Goal: Information Seeking & Learning: Learn about a topic

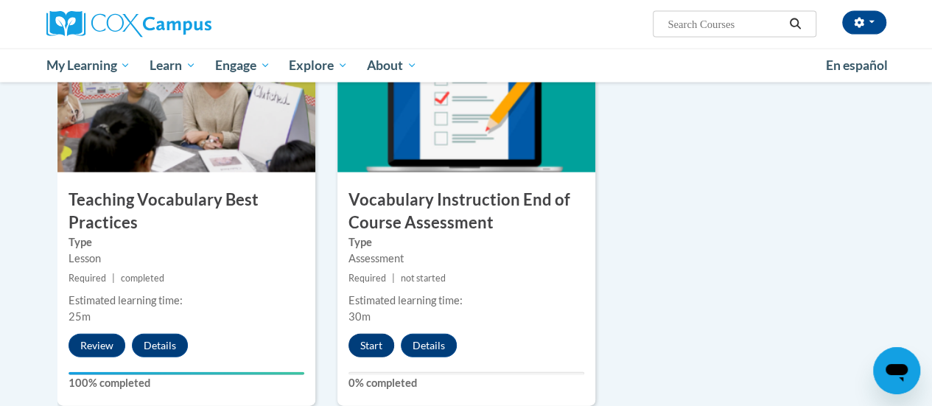
scroll to position [1579, 0]
click at [362, 337] on button "Start" at bounding box center [371, 346] width 46 height 24
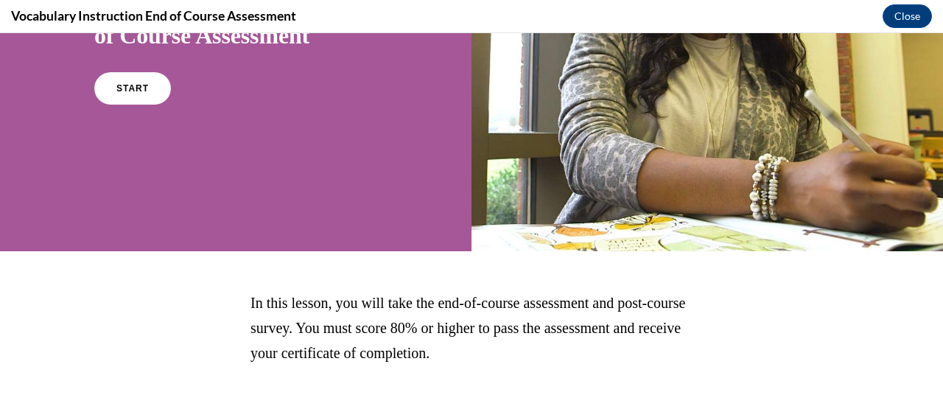
scroll to position [95, 0]
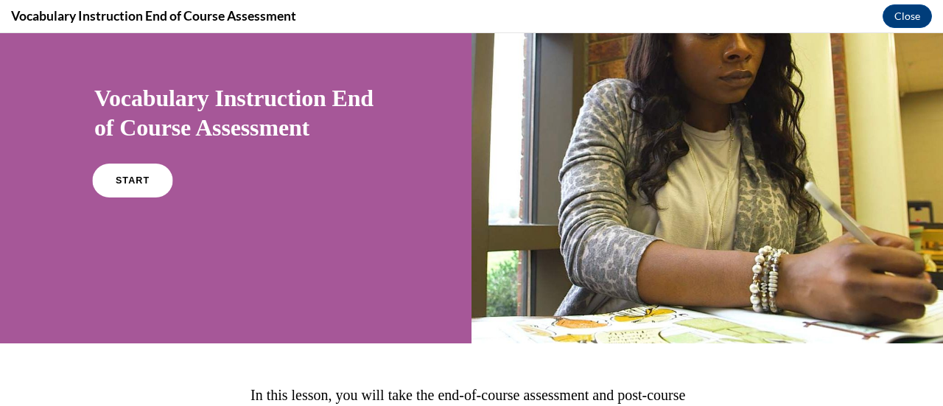
click at [123, 185] on link "START" at bounding box center [132, 181] width 80 height 34
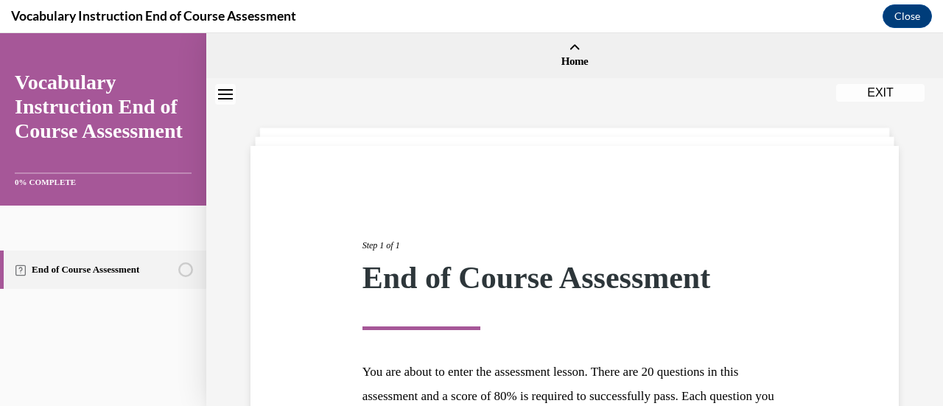
scroll to position [270, 0]
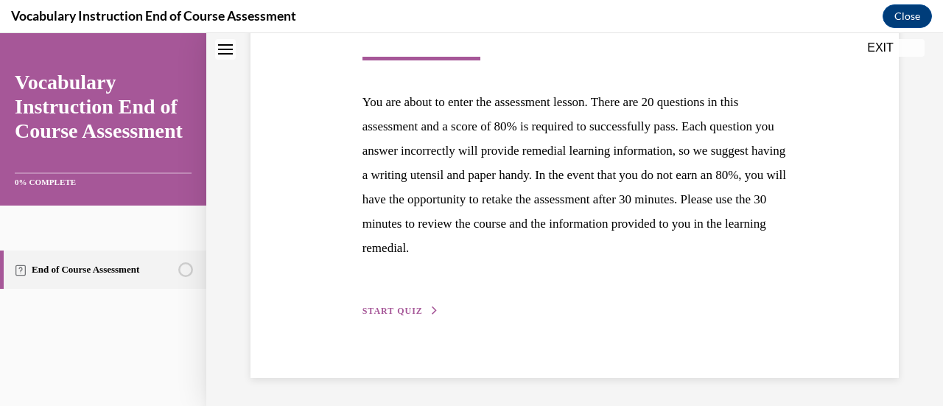
click at [376, 304] on button "START QUIZ" at bounding box center [400, 310] width 77 height 13
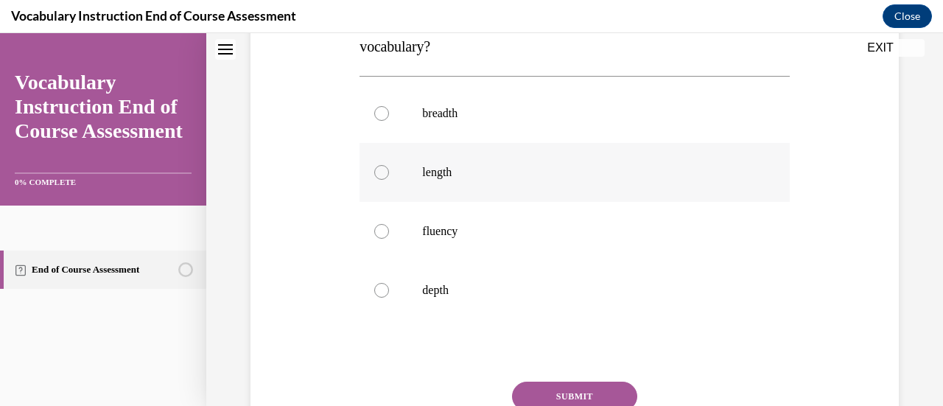
scroll to position [225, 0]
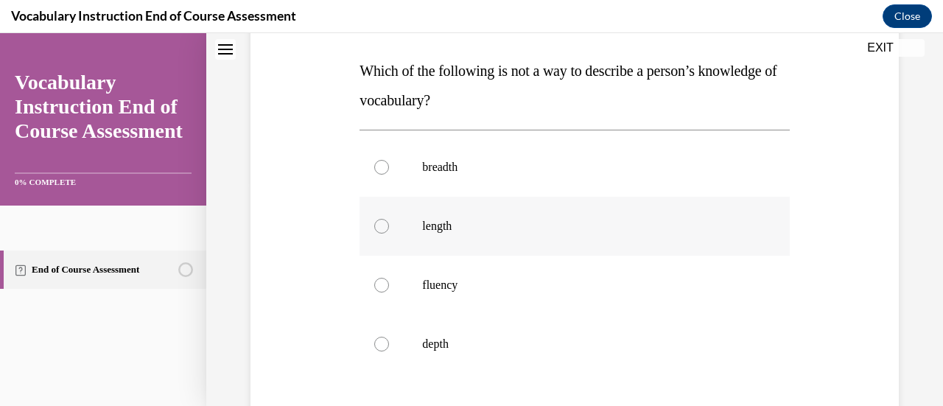
click at [380, 226] on div at bounding box center [381, 226] width 15 height 15
click at [380, 226] on input "length" at bounding box center [381, 226] width 15 height 15
radio input "true"
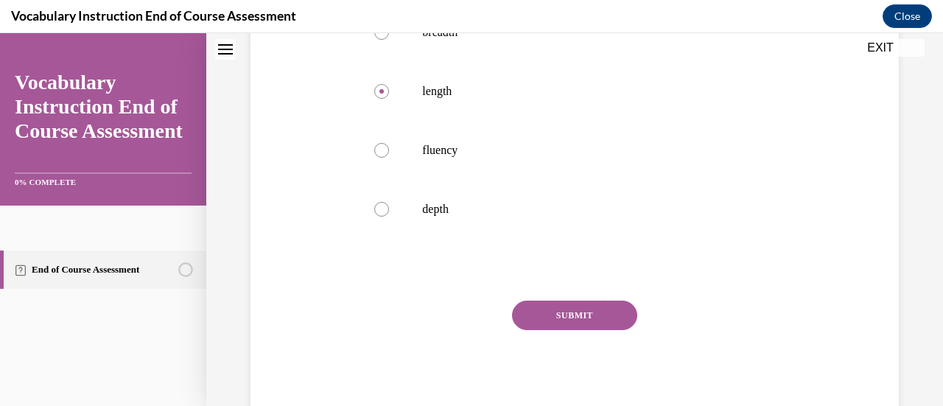
click at [564, 310] on button "SUBMIT" at bounding box center [574, 315] width 125 height 29
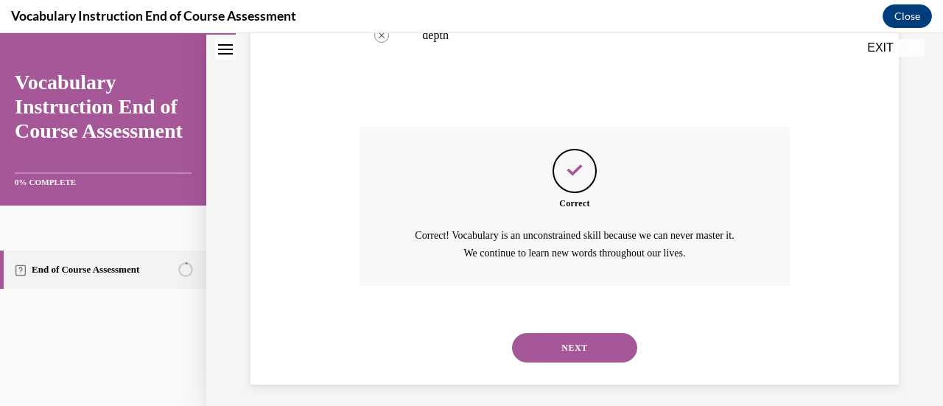
scroll to position [534, 0]
click at [544, 346] on button "NEXT" at bounding box center [574, 346] width 125 height 29
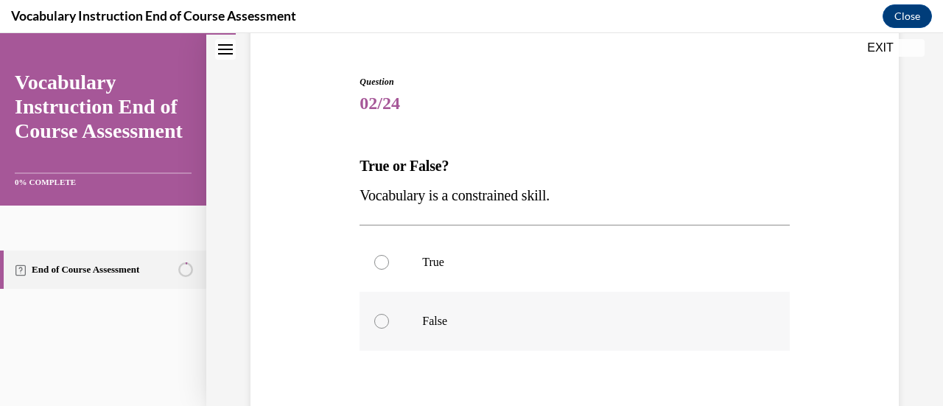
scroll to position [184, 0]
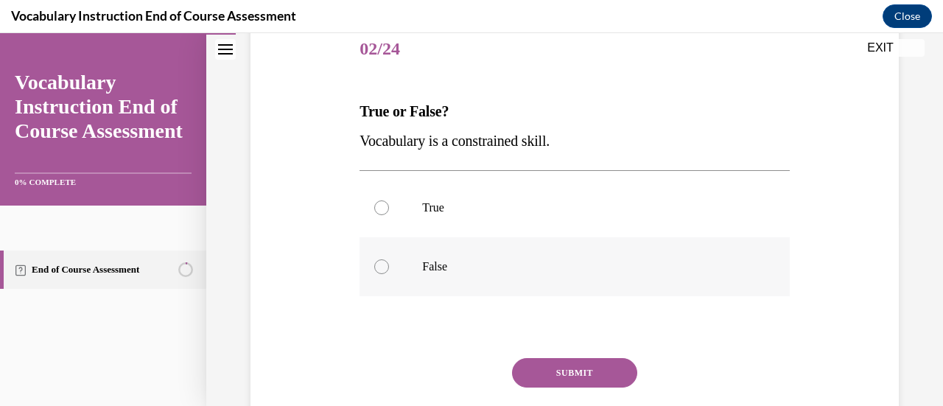
click at [379, 269] on div at bounding box center [381, 266] width 15 height 15
click at [379, 269] on input "False" at bounding box center [381, 266] width 15 height 15
radio input "true"
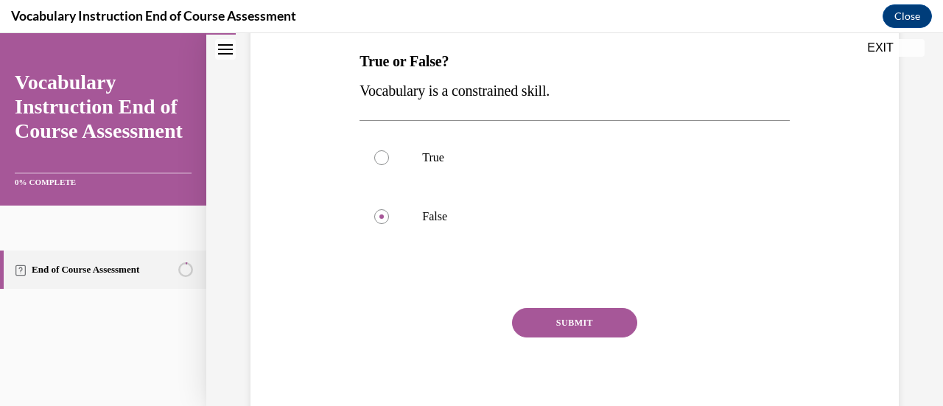
scroll to position [242, 0]
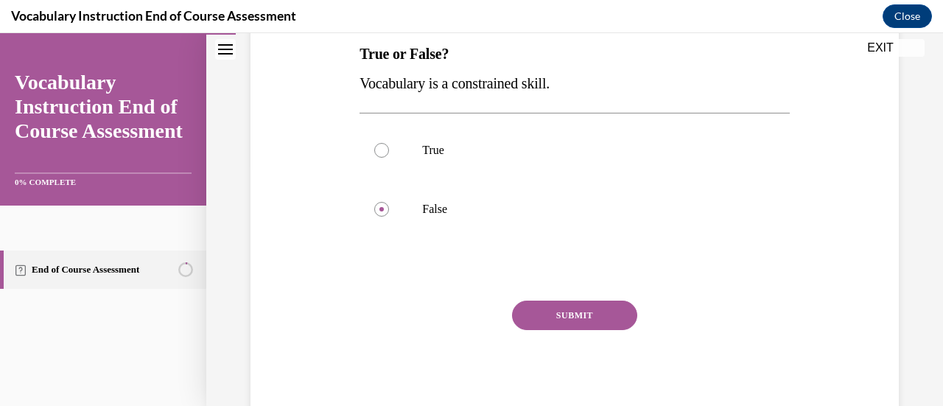
click at [533, 315] on button "SUBMIT" at bounding box center [574, 315] width 125 height 29
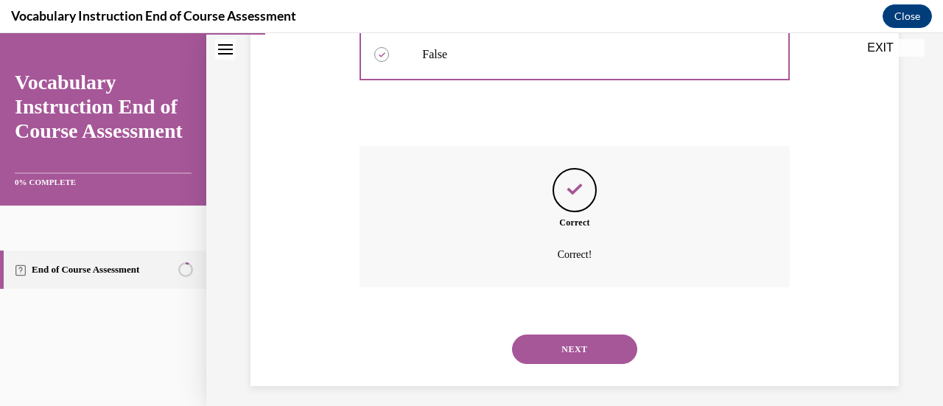
scroll to position [405, 0]
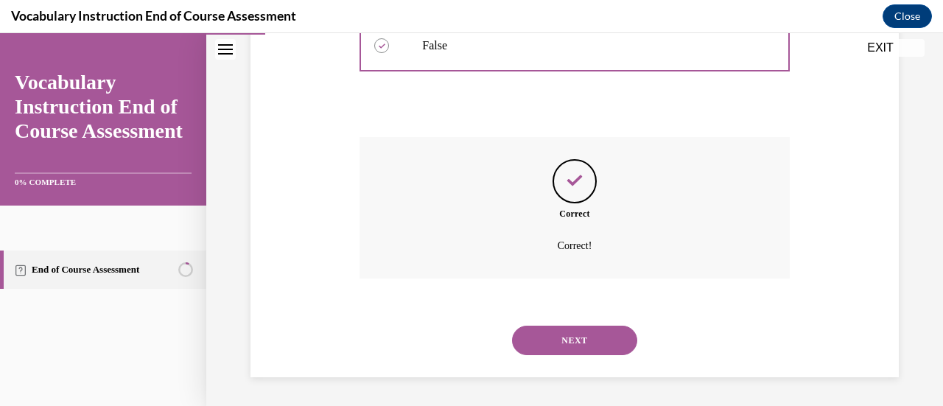
click at [533, 336] on button "NEXT" at bounding box center [574, 340] width 125 height 29
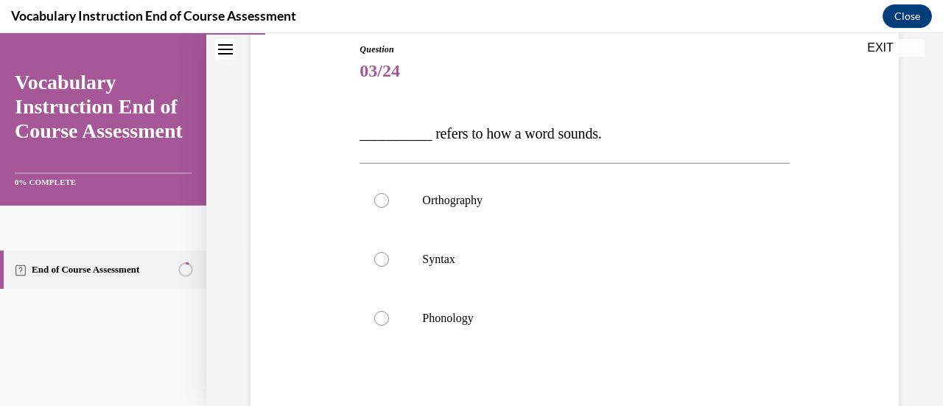
scroll to position [166, 0]
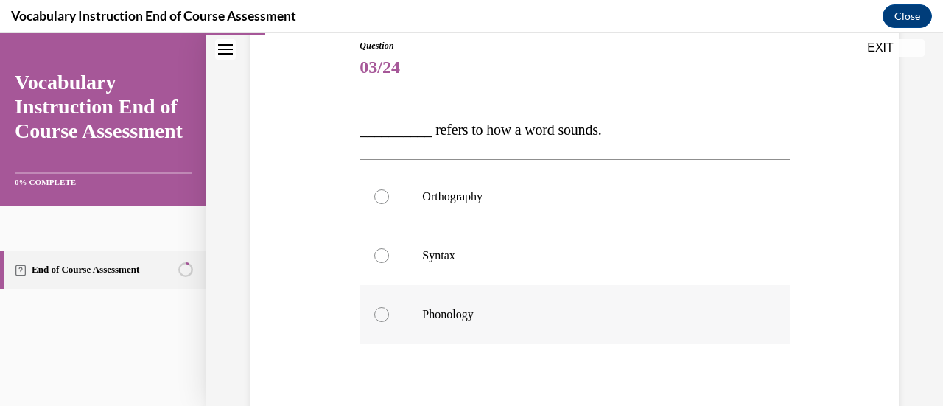
click at [377, 309] on div at bounding box center [381, 314] width 15 height 15
click at [377, 309] on input "Phonology" at bounding box center [381, 314] width 15 height 15
radio input "true"
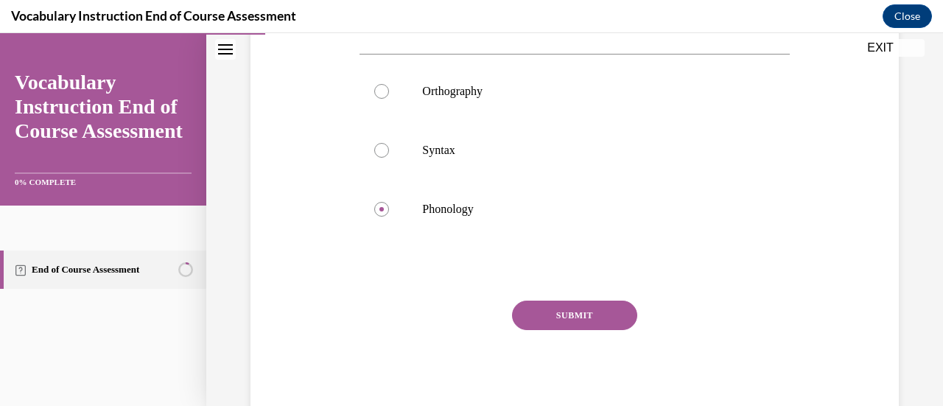
click at [557, 312] on button "SUBMIT" at bounding box center [574, 315] width 125 height 29
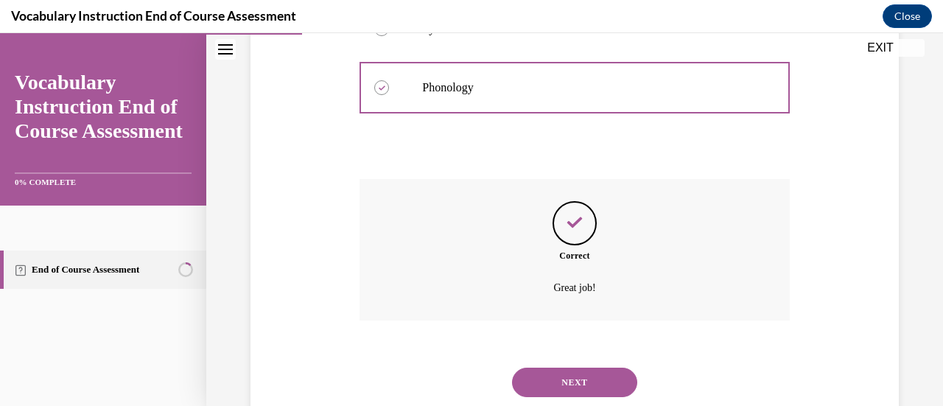
scroll to position [435, 0]
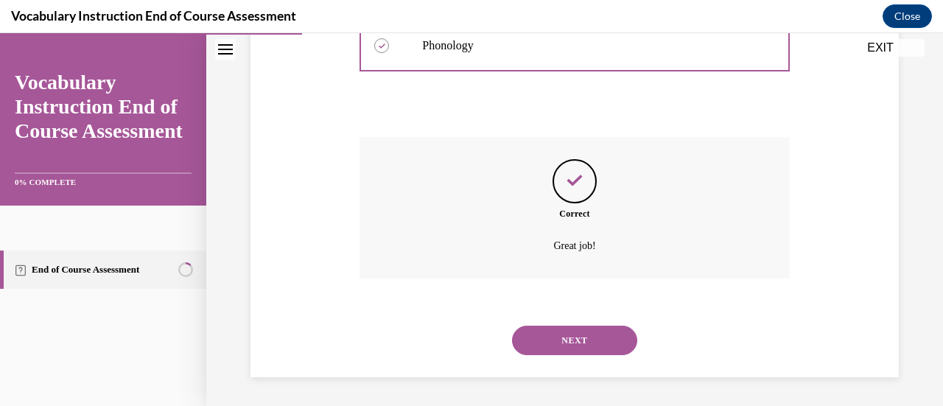
click at [550, 334] on button "NEXT" at bounding box center [574, 340] width 125 height 29
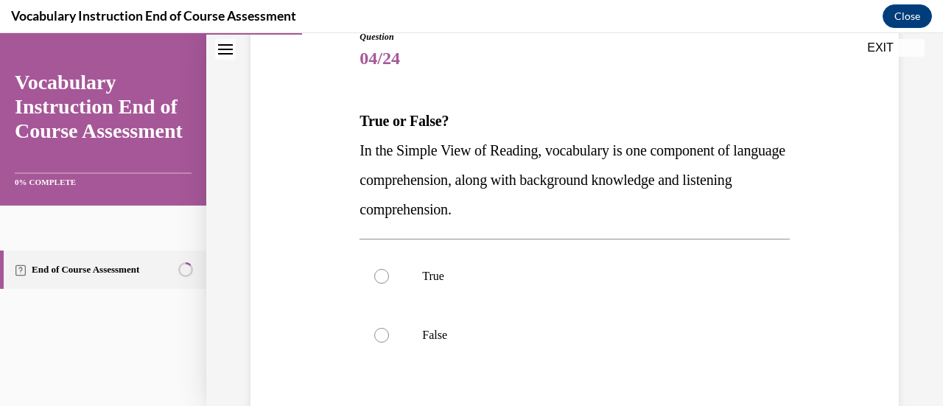
scroll to position [173, 0]
click at [374, 278] on div at bounding box center [381, 277] width 15 height 15
click at [374, 278] on input "True" at bounding box center [381, 277] width 15 height 15
radio input "true"
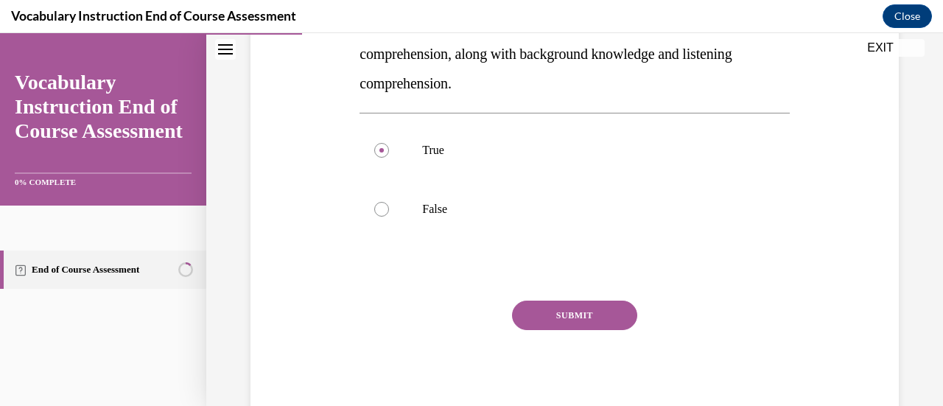
click at [542, 308] on button "SUBMIT" at bounding box center [574, 315] width 125 height 29
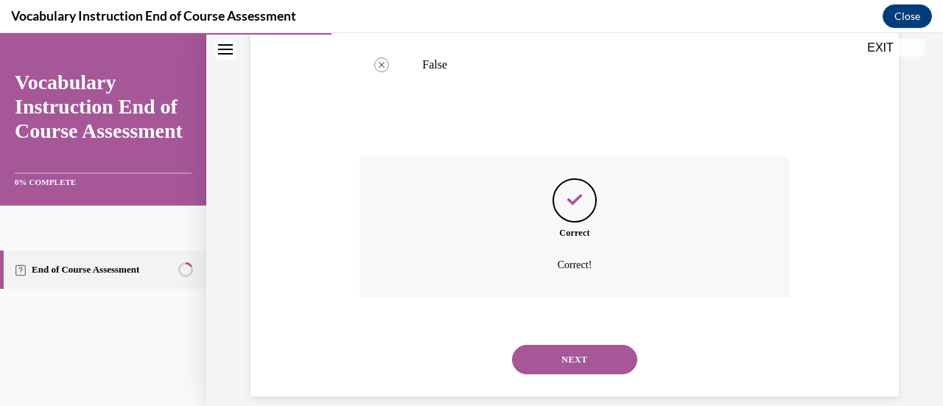
scroll to position [464, 0]
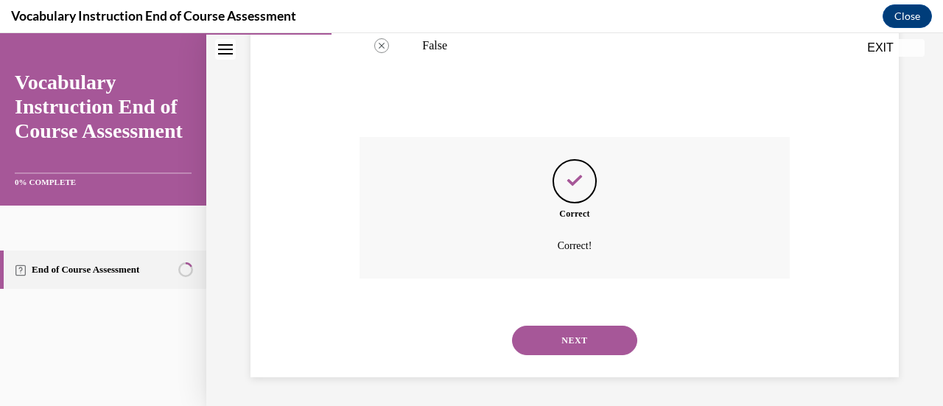
click at [542, 348] on button "NEXT" at bounding box center [574, 340] width 125 height 29
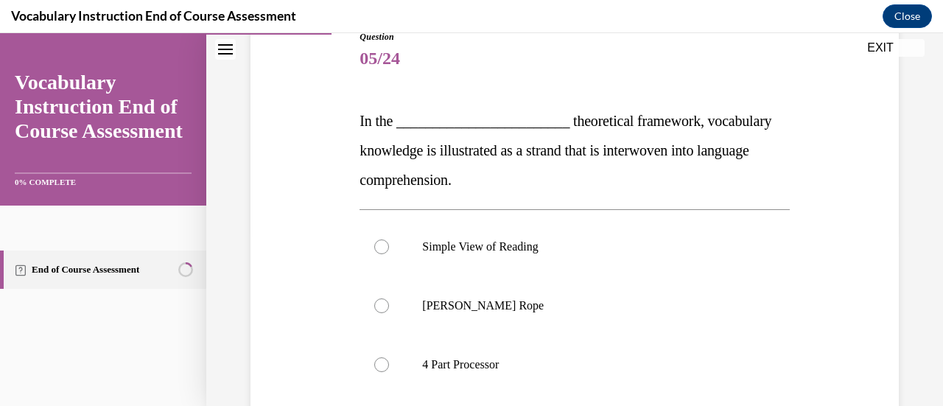
scroll to position [175, 0]
click at [374, 301] on div at bounding box center [381, 305] width 15 height 15
click at [374, 301] on input "[PERSON_NAME] Rope" at bounding box center [381, 305] width 15 height 15
radio input "true"
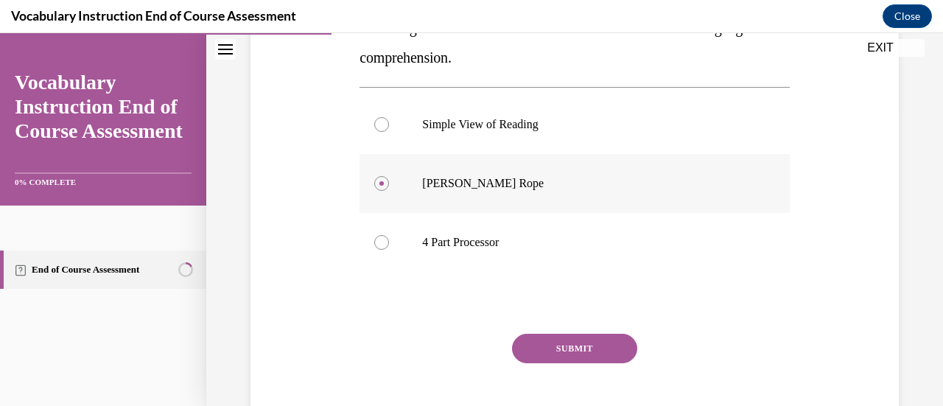
scroll to position [330, 0]
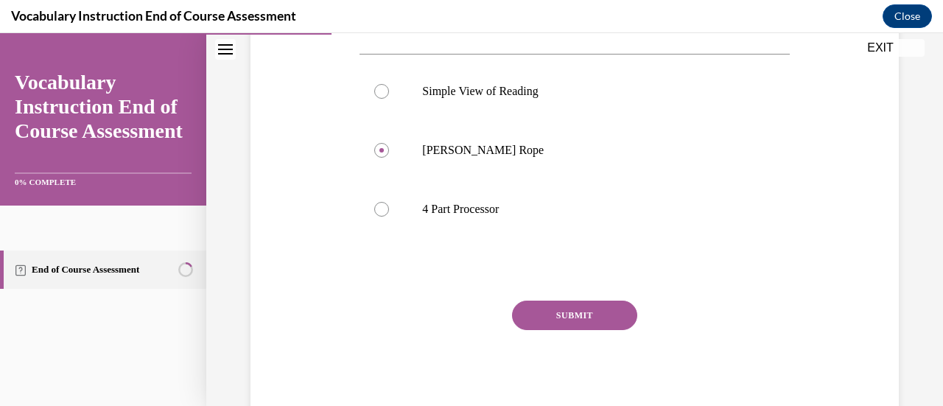
click at [547, 318] on button "SUBMIT" at bounding box center [574, 315] width 125 height 29
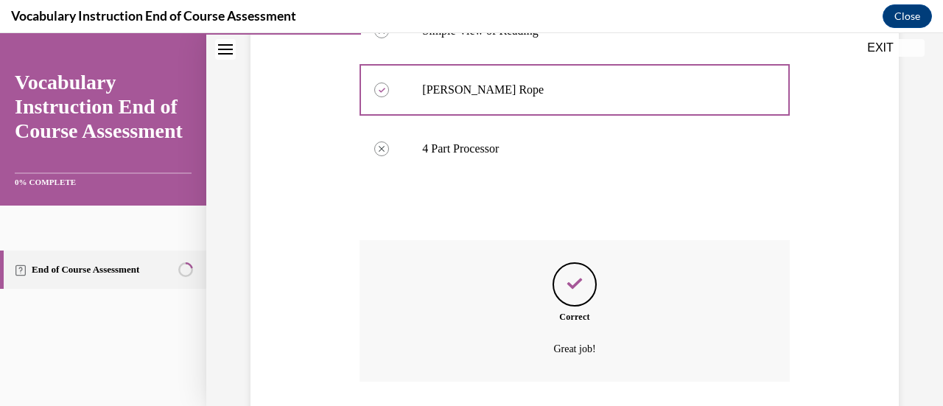
scroll to position [494, 0]
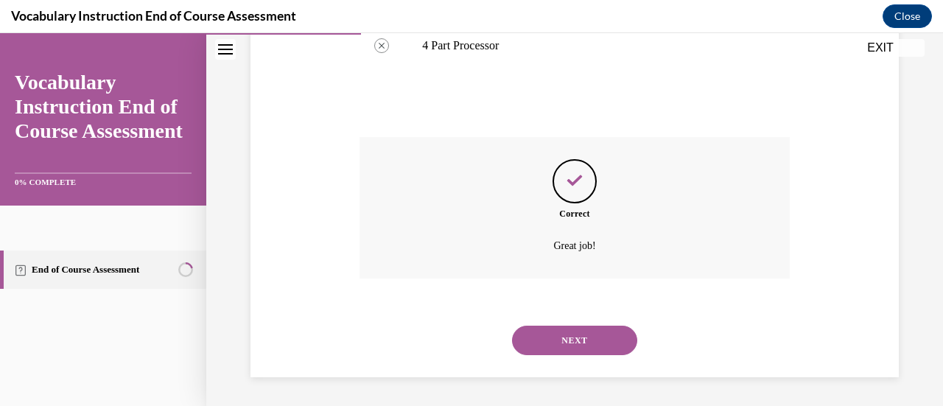
click at [544, 343] on button "NEXT" at bounding box center [574, 340] width 125 height 29
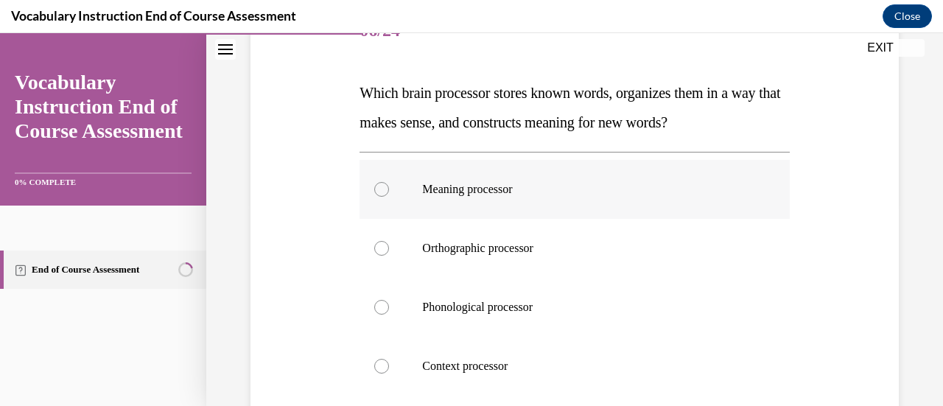
scroll to position [200, 0]
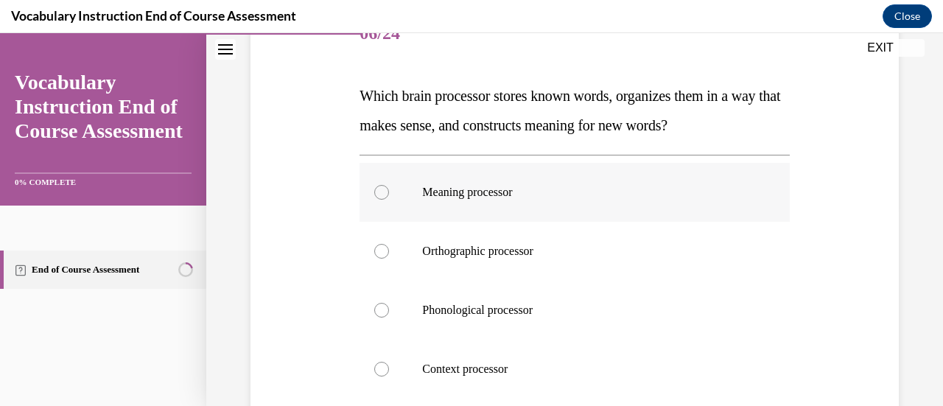
click at [379, 191] on div at bounding box center [381, 192] width 15 height 15
click at [379, 191] on input "Meaning processor" at bounding box center [381, 192] width 15 height 15
radio input "true"
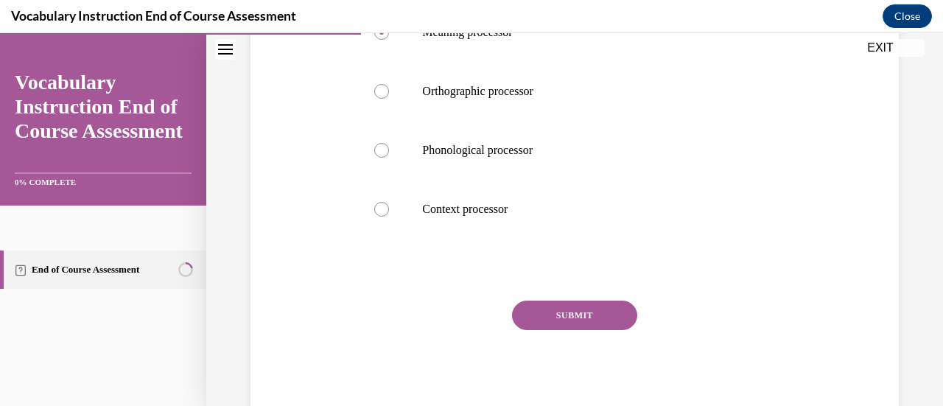
click at [542, 318] on button "SUBMIT" at bounding box center [574, 315] width 125 height 29
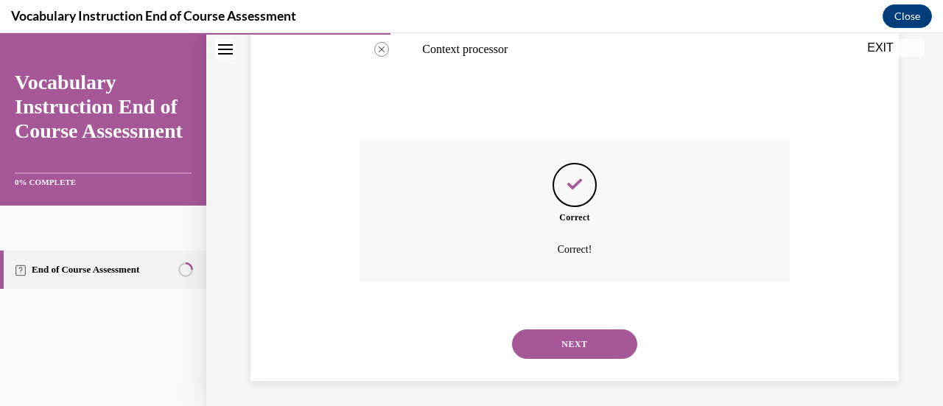
scroll to position [523, 0]
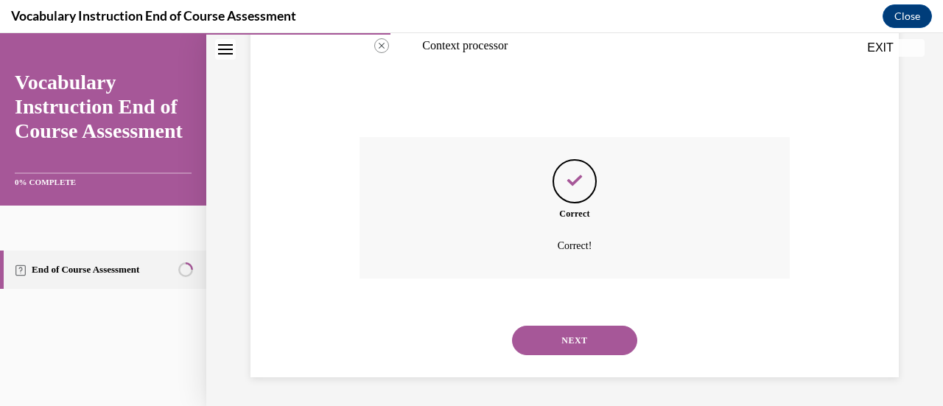
click at [541, 332] on button "NEXT" at bounding box center [574, 340] width 125 height 29
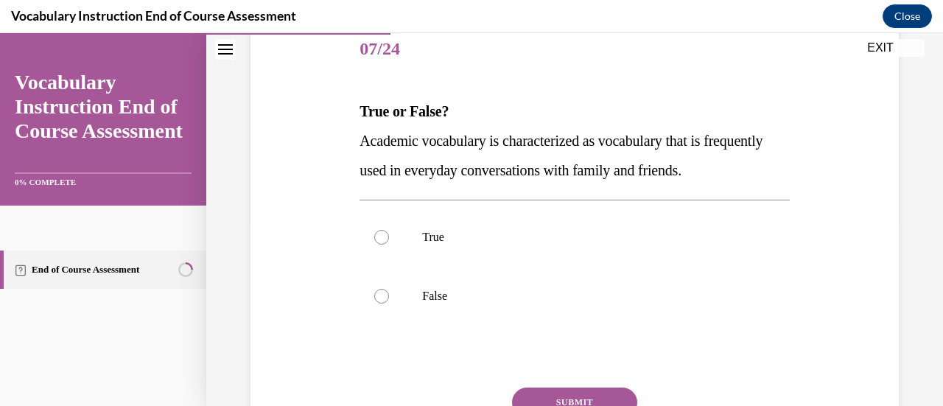
scroll to position [185, 0]
click at [376, 295] on div at bounding box center [381, 295] width 15 height 15
click at [376, 295] on input "False" at bounding box center [381, 295] width 15 height 15
radio input "true"
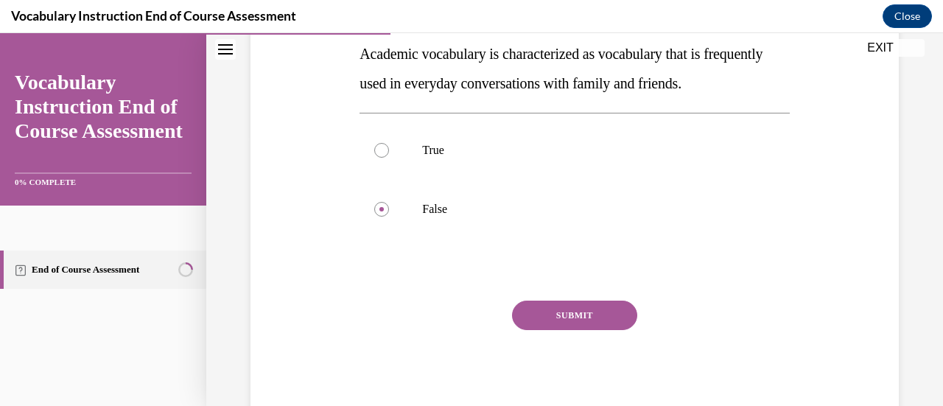
click at [533, 312] on button "SUBMIT" at bounding box center [574, 315] width 125 height 29
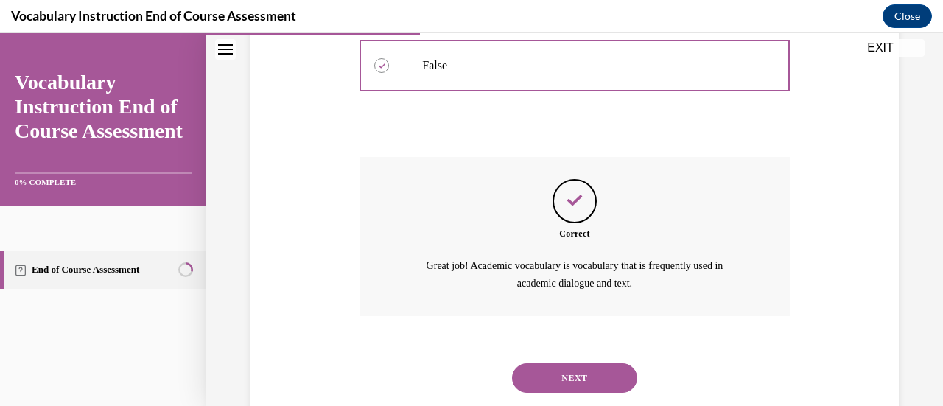
scroll to position [452, 0]
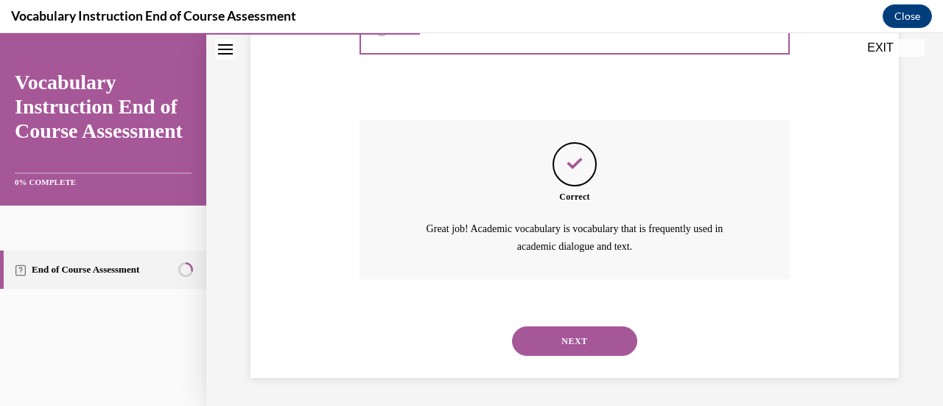
click at [548, 346] on button "NEXT" at bounding box center [574, 340] width 125 height 29
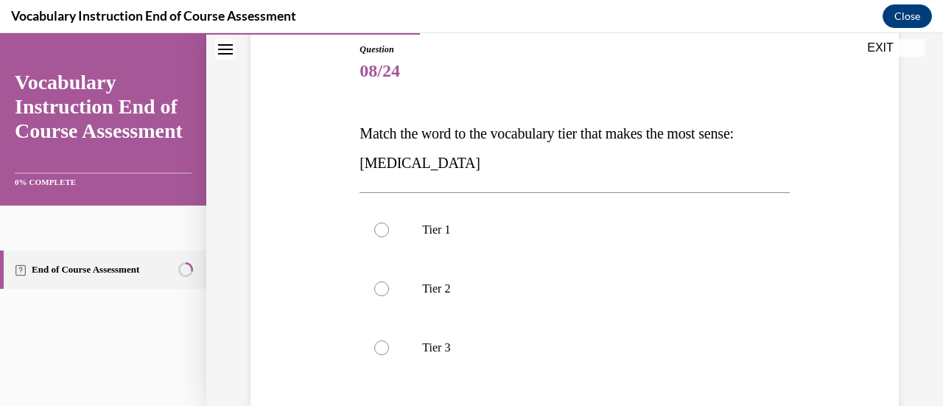
scroll to position [172, 0]
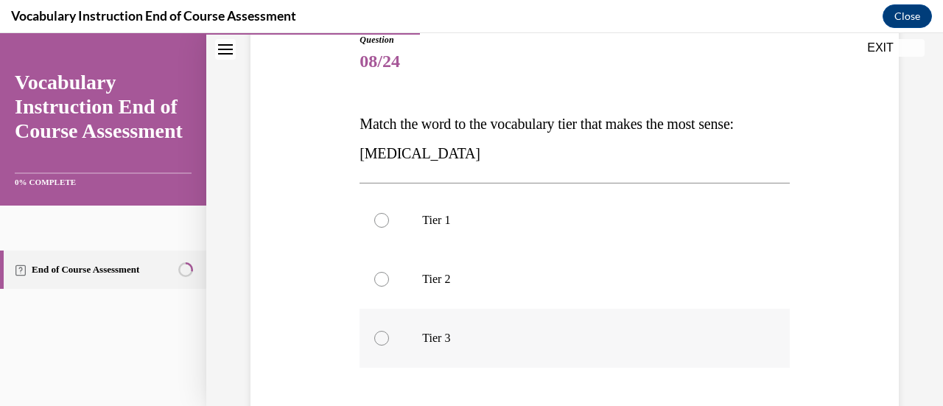
click at [379, 334] on div at bounding box center [381, 338] width 15 height 15
click at [379, 334] on input "Tier 3" at bounding box center [381, 338] width 15 height 15
radio input "true"
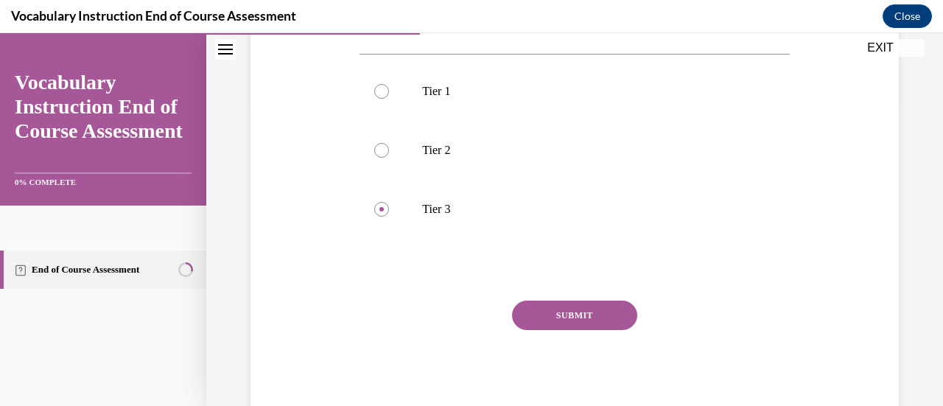
click at [535, 315] on button "SUBMIT" at bounding box center [574, 315] width 125 height 29
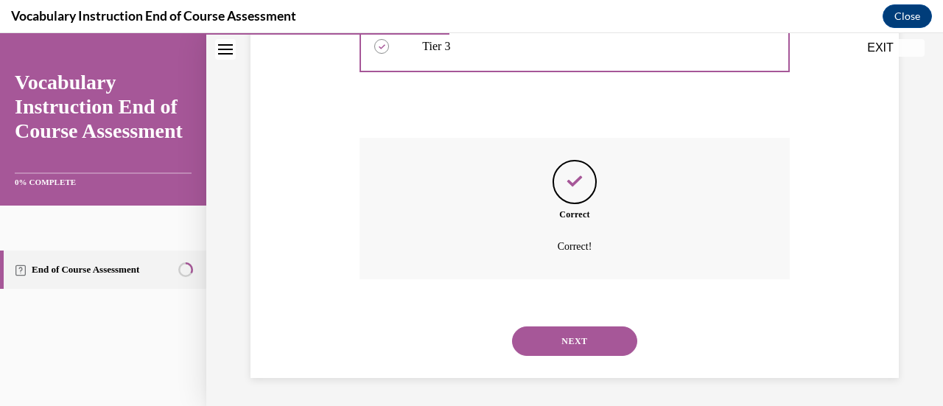
scroll to position [464, 0]
click at [544, 350] on button "NEXT" at bounding box center [574, 340] width 125 height 29
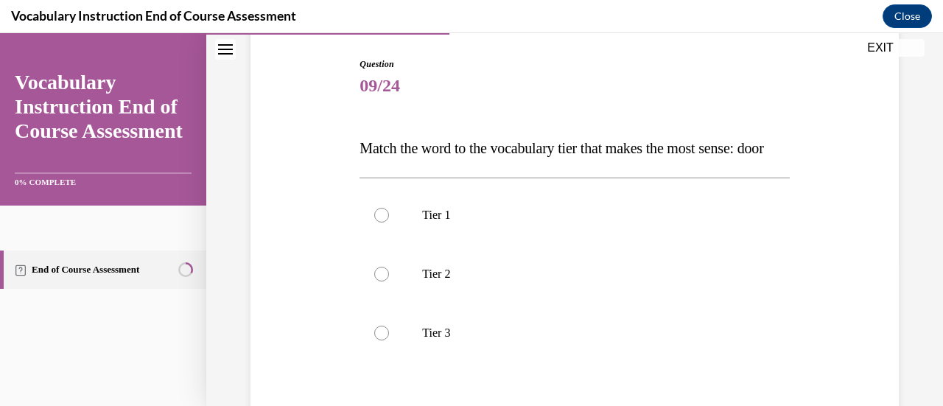
scroll to position [152, 0]
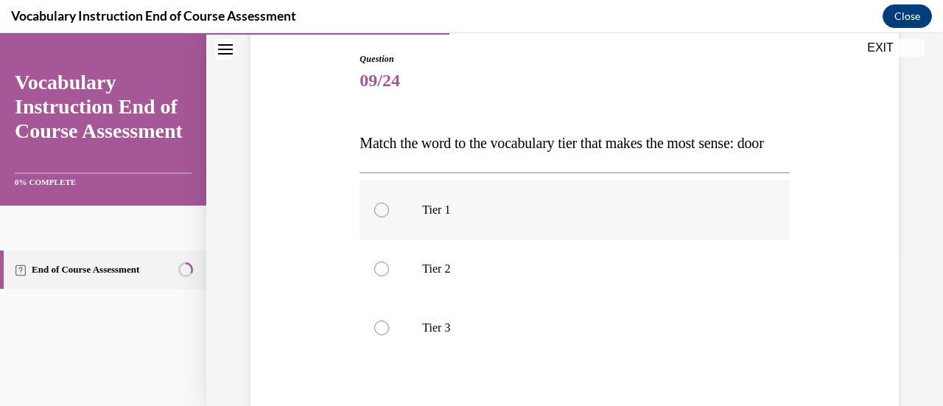
click at [376, 217] on div at bounding box center [381, 210] width 15 height 15
click at [376, 217] on input "Tier 1" at bounding box center [381, 210] width 15 height 15
radio input "true"
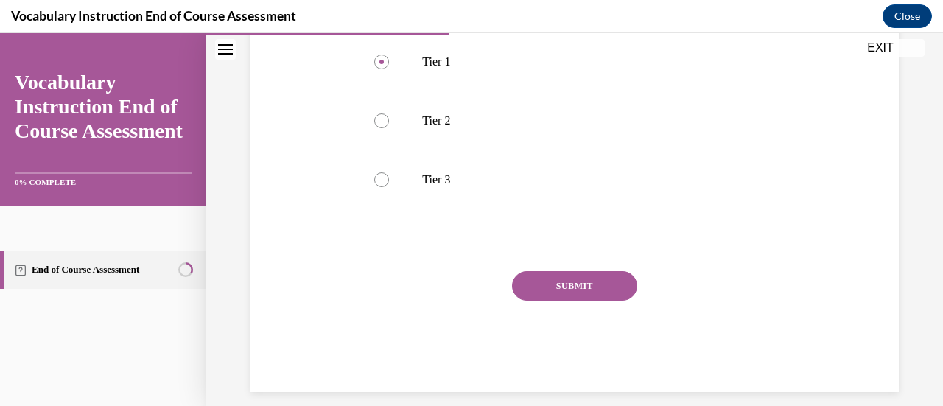
click at [543, 301] on button "SUBMIT" at bounding box center [574, 285] width 125 height 29
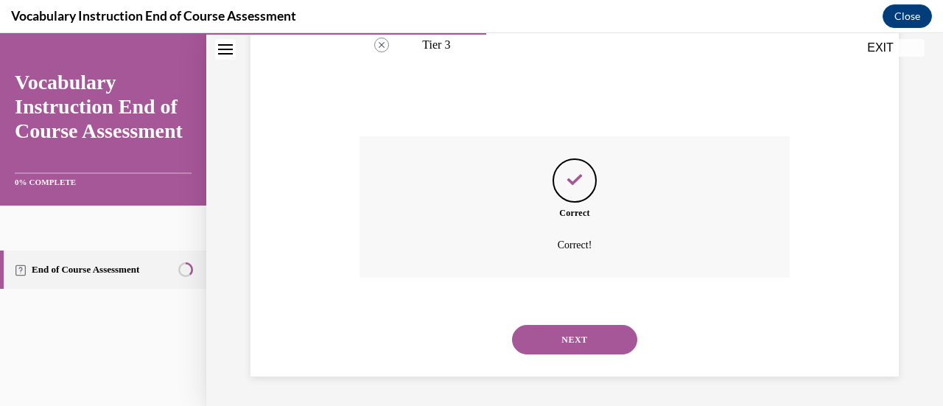
scroll to position [464, 0]
click at [538, 344] on button "NEXT" at bounding box center [574, 339] width 125 height 29
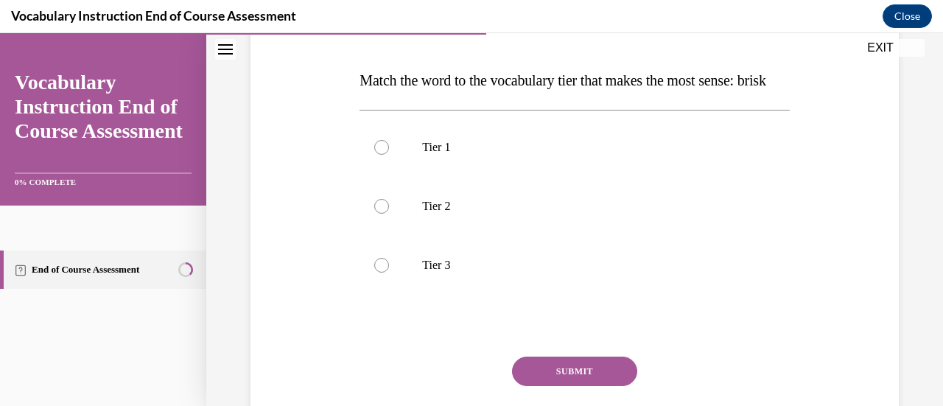
scroll to position [216, 0]
click at [380, 213] on div at bounding box center [381, 205] width 15 height 15
click at [380, 213] on input "Tier 2" at bounding box center [381, 205] width 15 height 15
radio input "true"
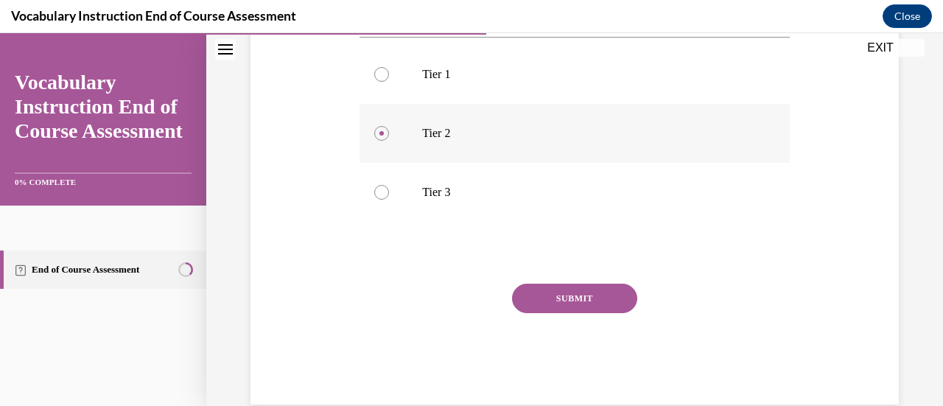
scroll to position [301, 0]
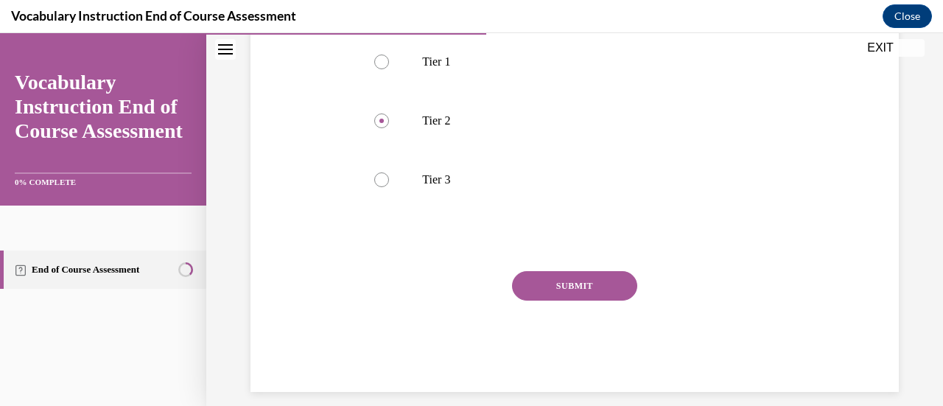
click at [568, 301] on button "SUBMIT" at bounding box center [574, 285] width 125 height 29
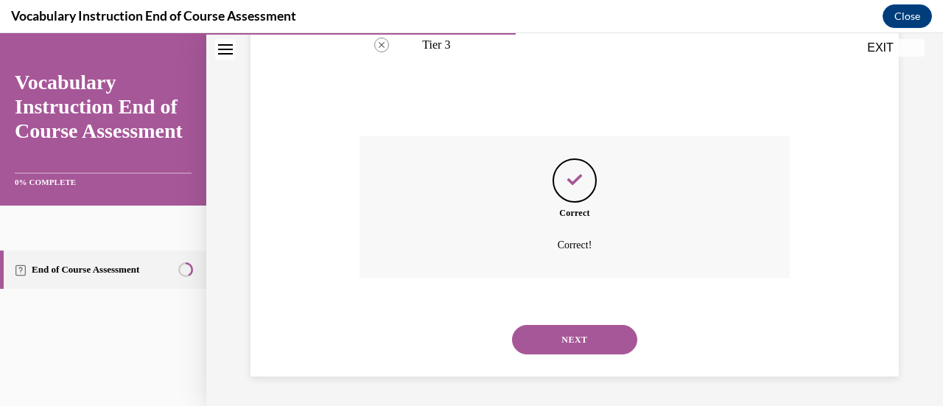
scroll to position [464, 0]
click at [559, 338] on button "NEXT" at bounding box center [574, 339] width 125 height 29
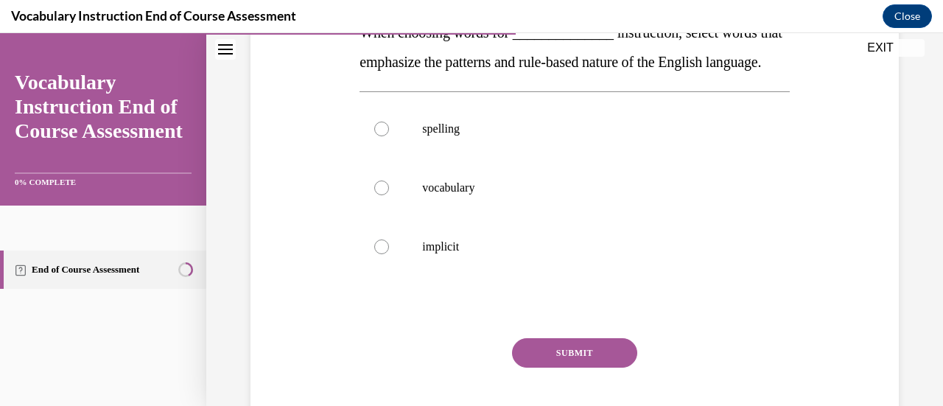
scroll to position [183, 0]
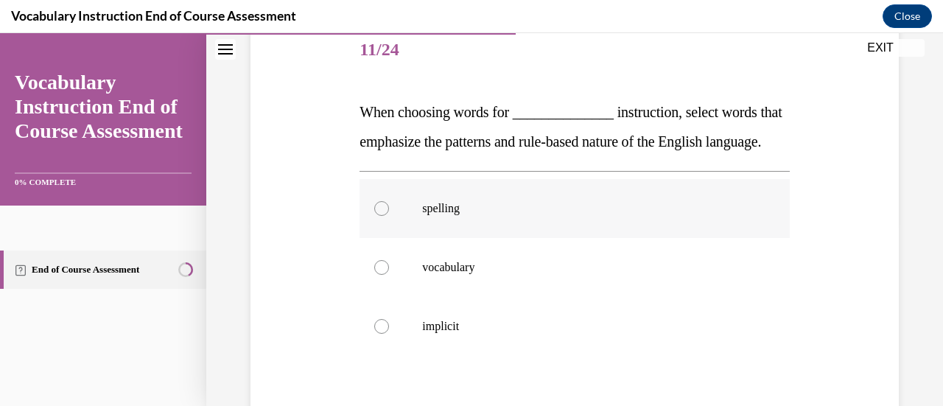
click at [370, 238] on label "spelling" at bounding box center [574, 208] width 429 height 59
click at [374, 216] on input "spelling" at bounding box center [381, 208] width 15 height 15
radio input "true"
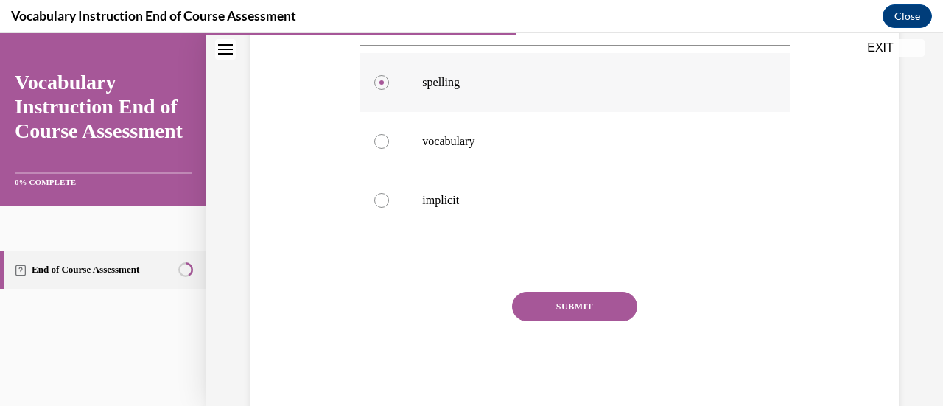
scroll to position [310, 0]
click at [554, 320] on button "SUBMIT" at bounding box center [574, 305] width 125 height 29
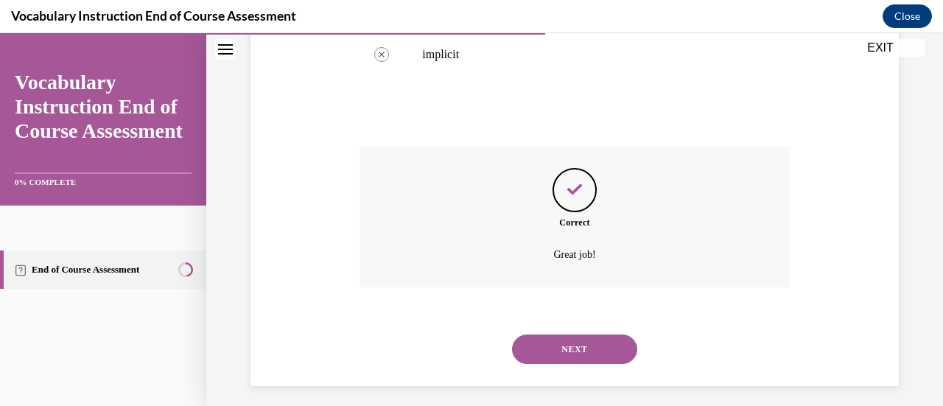
scroll to position [460, 0]
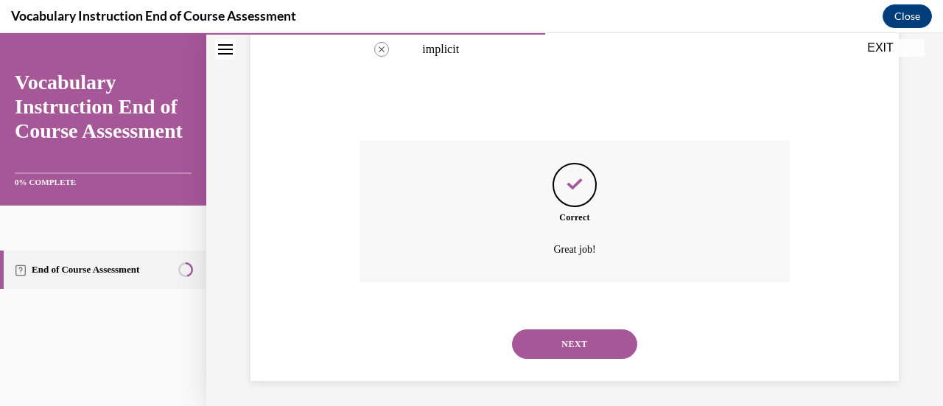
click at [543, 359] on button "NEXT" at bounding box center [574, 343] width 125 height 29
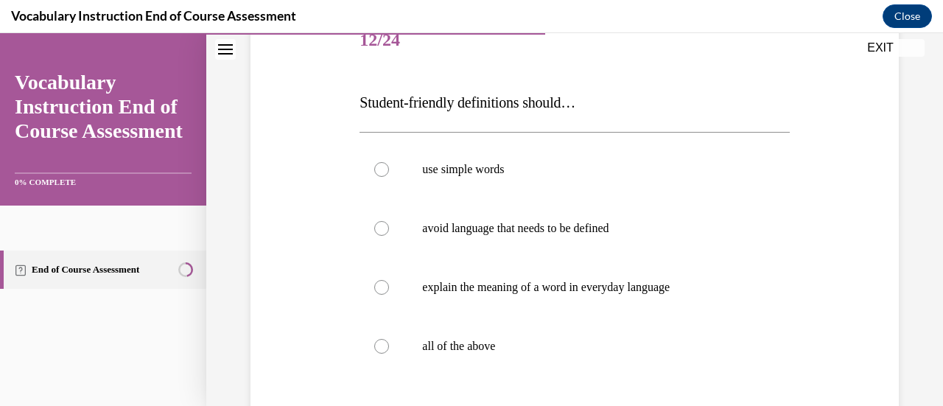
scroll to position [220, 0]
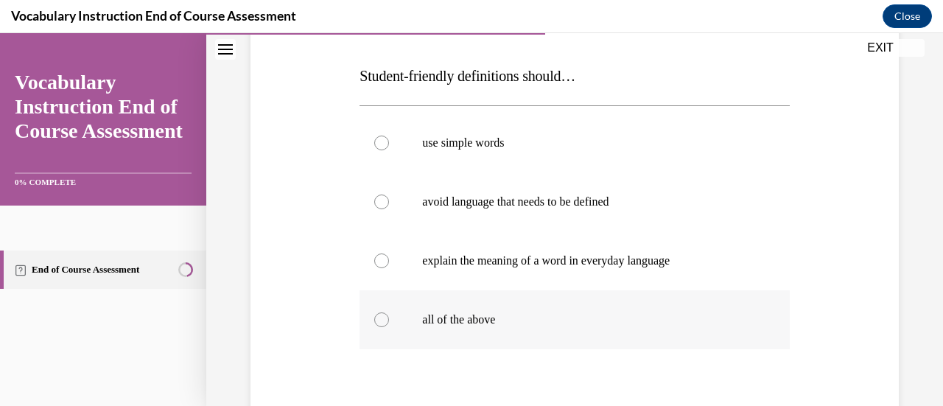
click at [382, 319] on div at bounding box center [381, 319] width 15 height 15
click at [382, 319] on input "all of the above" at bounding box center [381, 319] width 15 height 15
radio input "true"
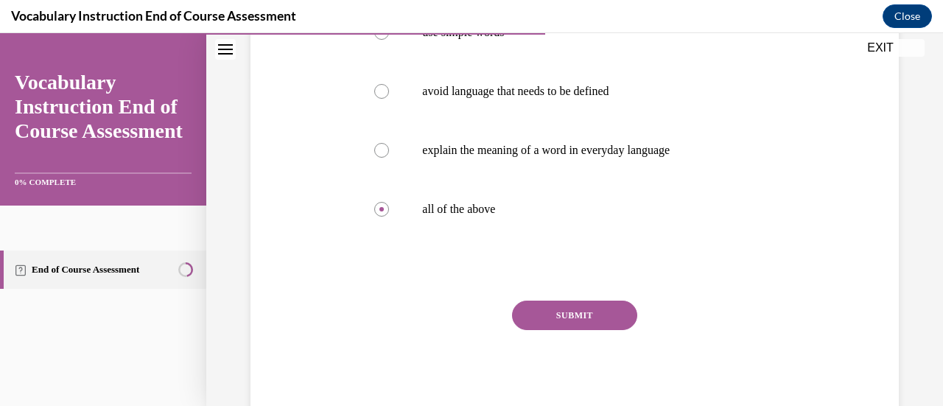
click at [560, 307] on button "SUBMIT" at bounding box center [574, 315] width 125 height 29
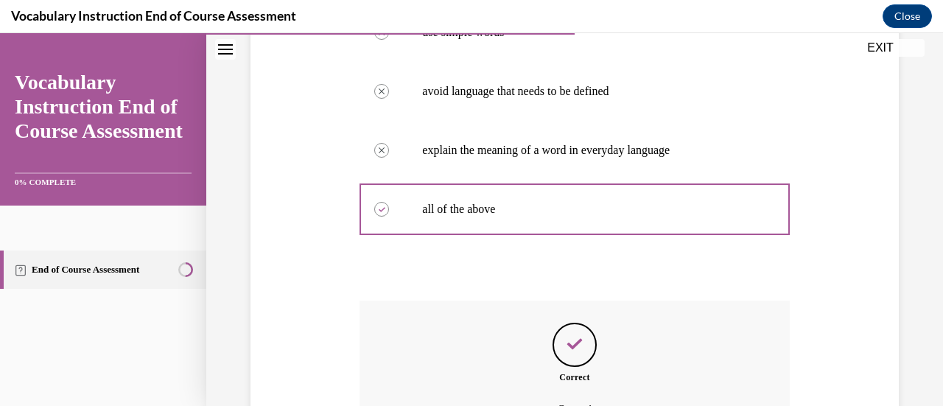
scroll to position [494, 0]
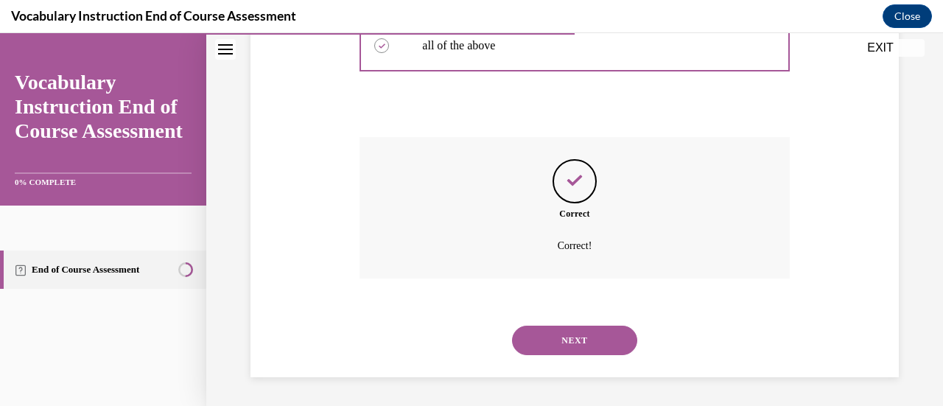
click at [554, 338] on button "NEXT" at bounding box center [574, 340] width 125 height 29
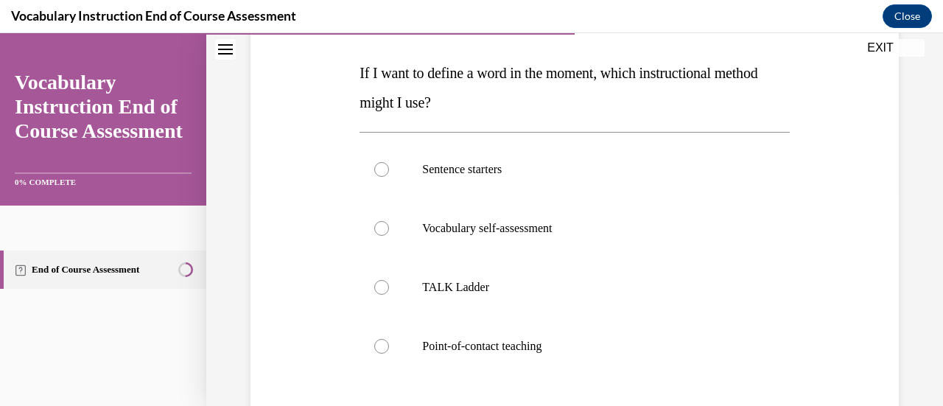
scroll to position [224, 0]
click at [382, 345] on div at bounding box center [381, 344] width 15 height 15
click at [382, 345] on input "Point-of-contact teaching" at bounding box center [381, 344] width 15 height 15
radio input "true"
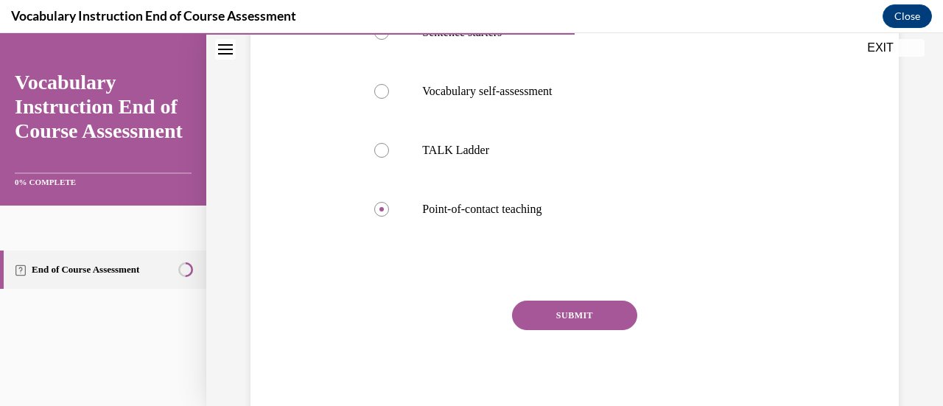
click at [577, 321] on button "SUBMIT" at bounding box center [574, 315] width 125 height 29
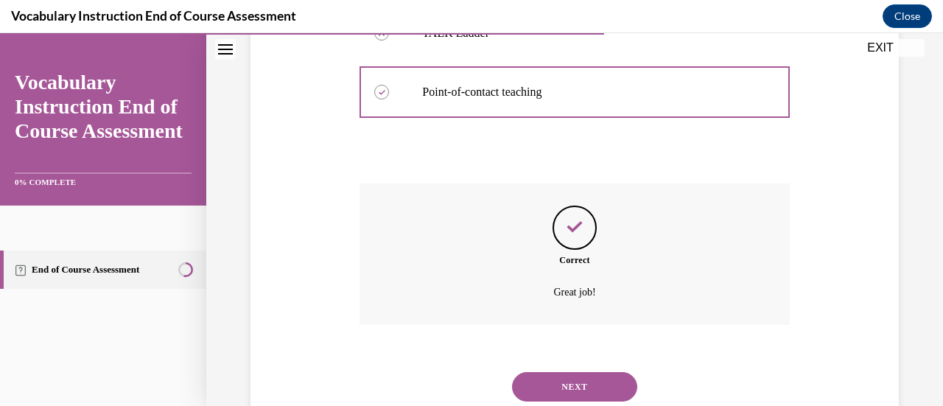
scroll to position [523, 0]
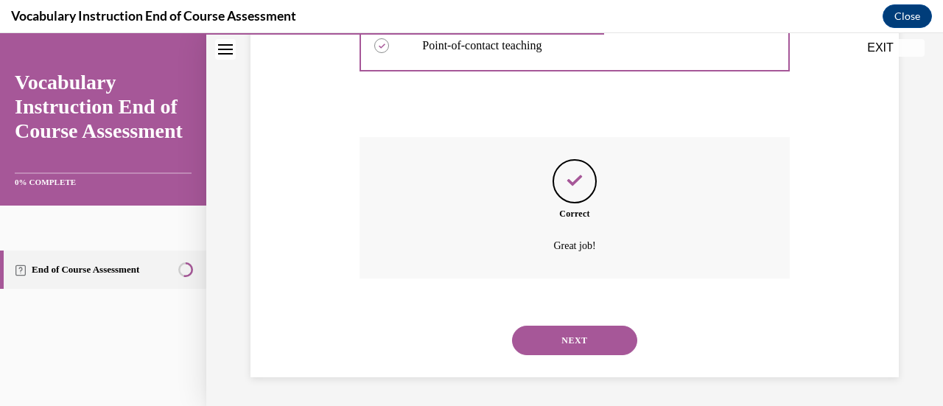
click at [567, 338] on button "NEXT" at bounding box center [574, 340] width 125 height 29
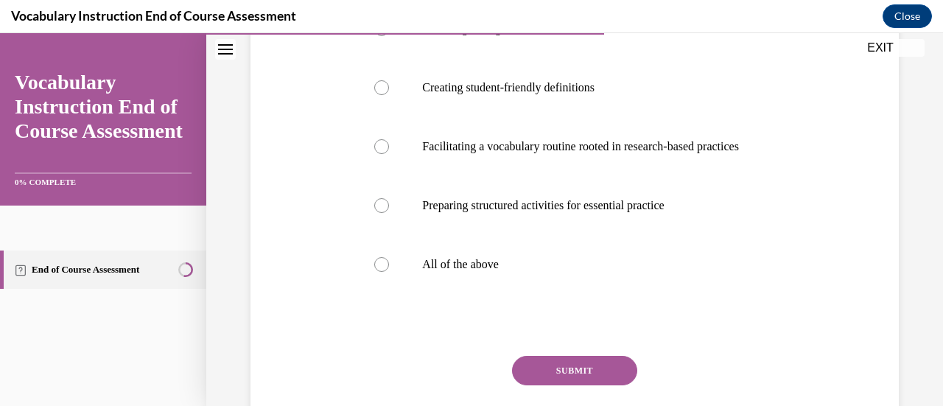
scroll to position [334, 0]
click at [385, 271] on div at bounding box center [381, 263] width 15 height 15
click at [385, 271] on input "All of the above" at bounding box center [381, 263] width 15 height 15
radio input "true"
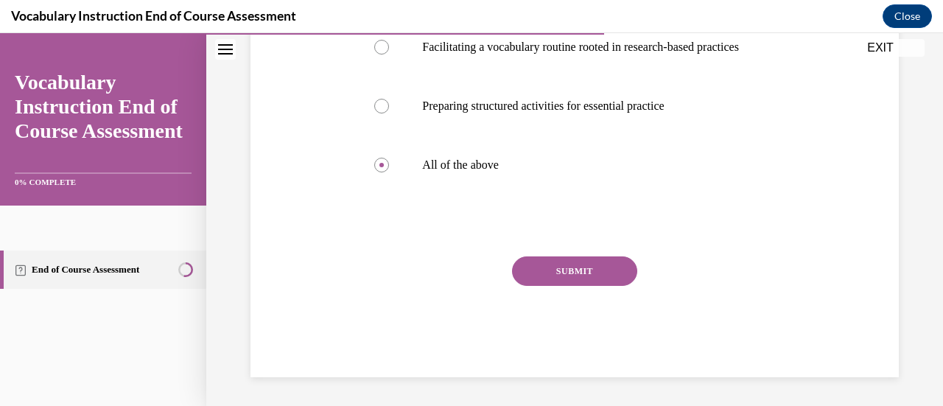
click at [547, 286] on button "SUBMIT" at bounding box center [574, 270] width 125 height 29
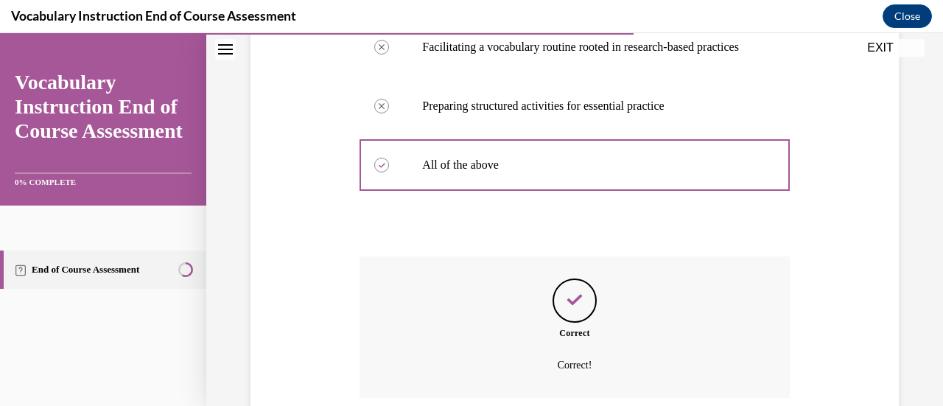
scroll to position [597, 0]
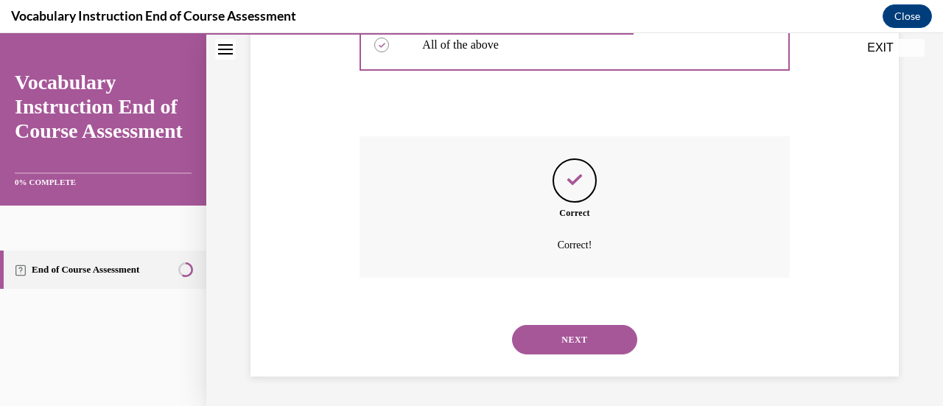
click at [547, 341] on button "NEXT" at bounding box center [574, 339] width 125 height 29
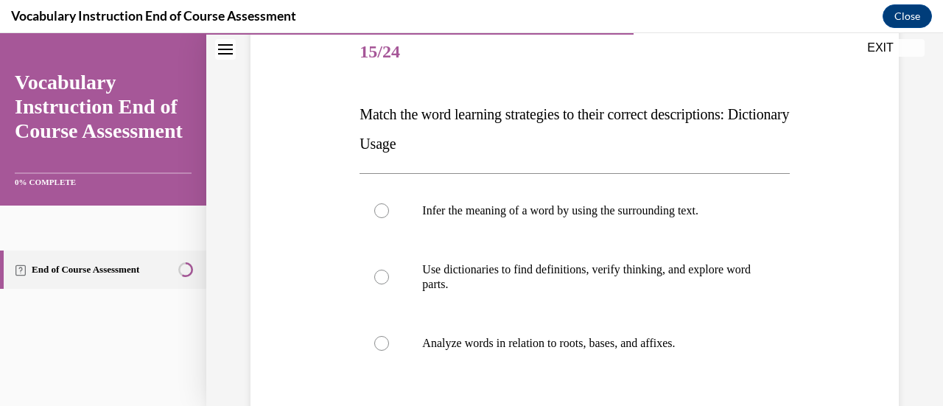
scroll to position [192, 0]
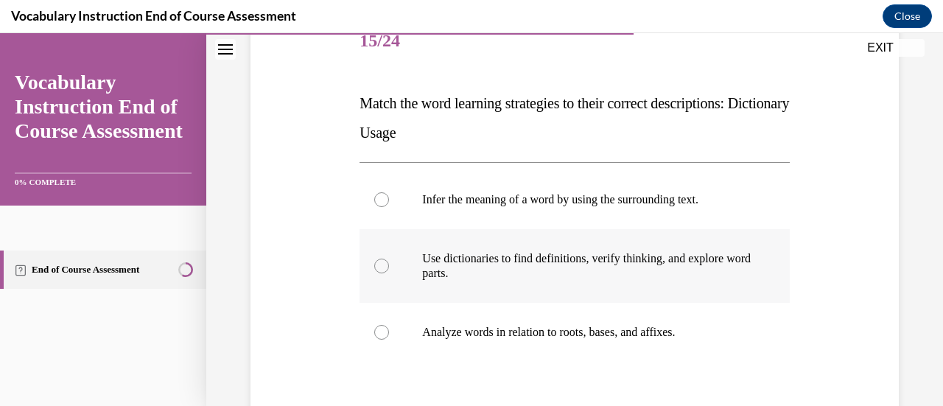
click at [376, 267] on div at bounding box center [381, 266] width 15 height 15
click at [376, 267] on input "Use dictionaries to find definitions, verify thinking, and explore word parts." at bounding box center [381, 266] width 15 height 15
radio input "true"
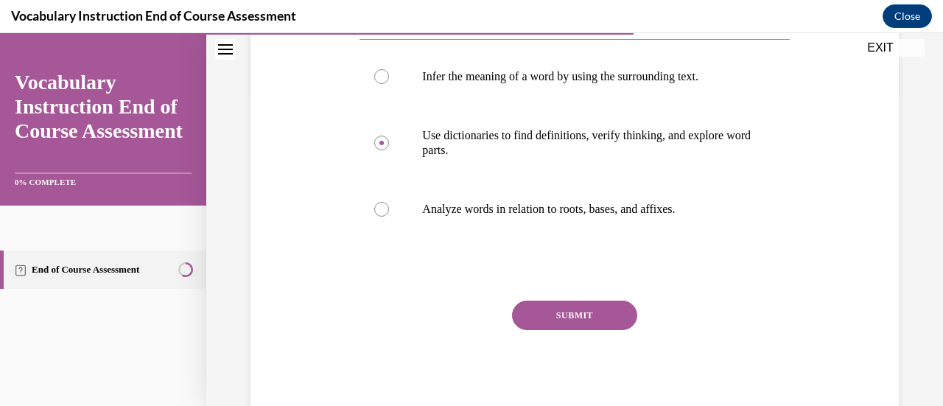
click at [555, 320] on button "SUBMIT" at bounding box center [574, 315] width 125 height 29
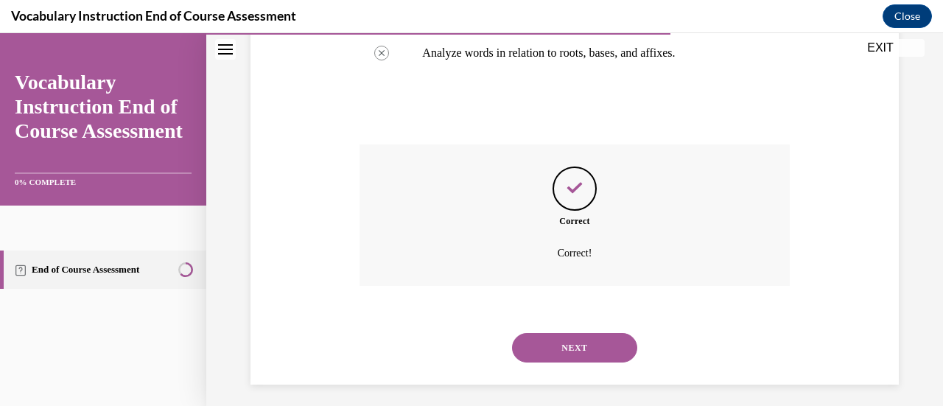
scroll to position [479, 0]
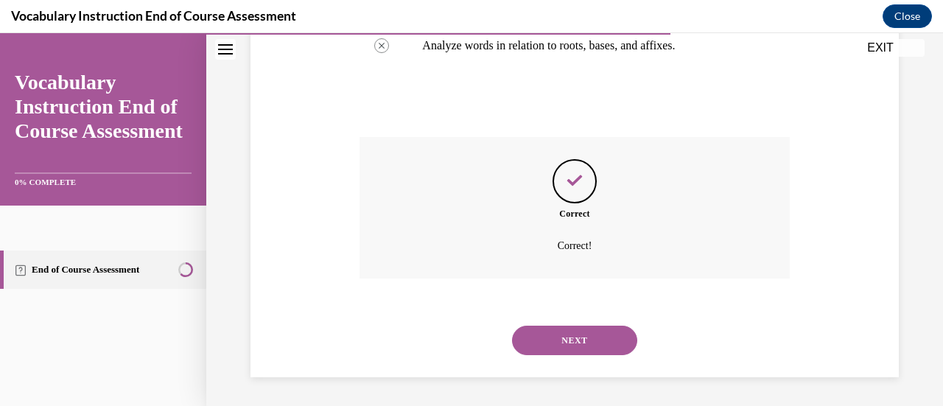
click at [547, 339] on button "NEXT" at bounding box center [574, 340] width 125 height 29
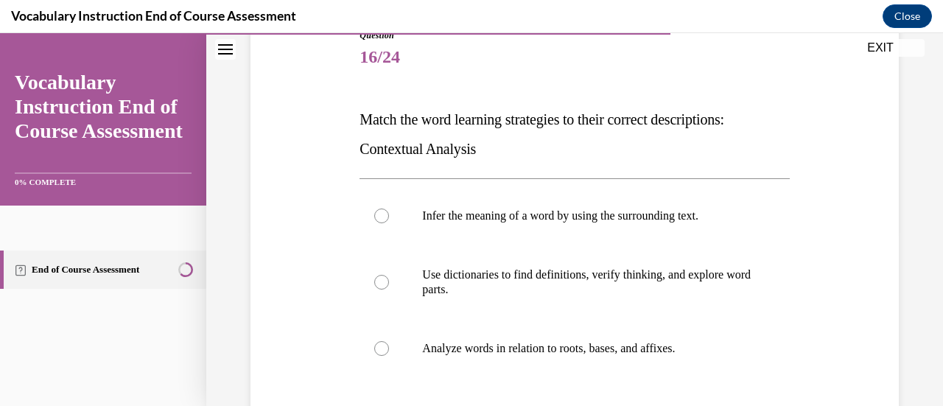
scroll to position [178, 0]
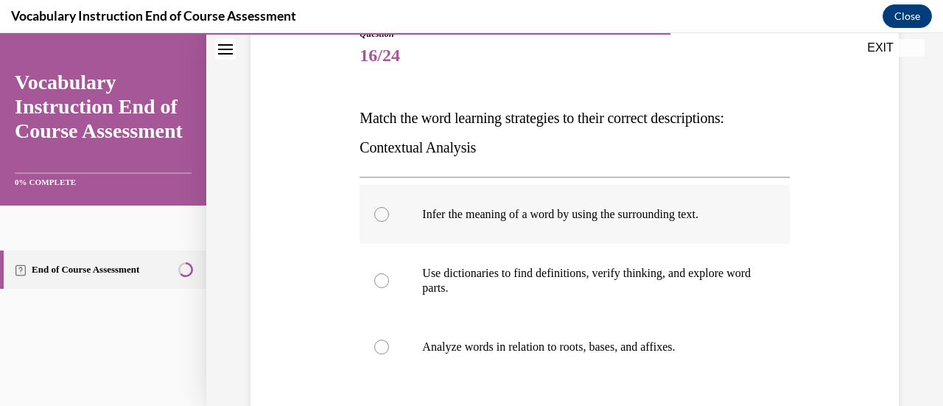
click at [365, 210] on label "Infer the meaning of a word by using the surrounding text." at bounding box center [574, 214] width 429 height 59
click at [374, 210] on input "Infer the meaning of a word by using the surrounding text." at bounding box center [381, 214] width 15 height 15
radio input "true"
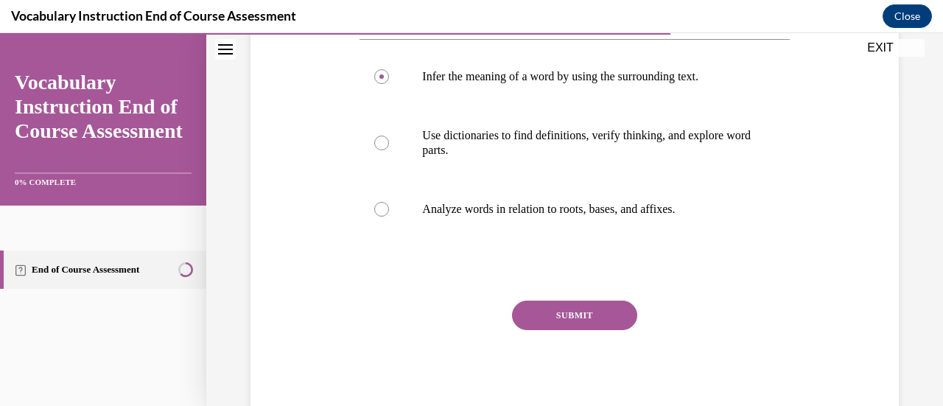
click at [547, 324] on button "SUBMIT" at bounding box center [574, 315] width 125 height 29
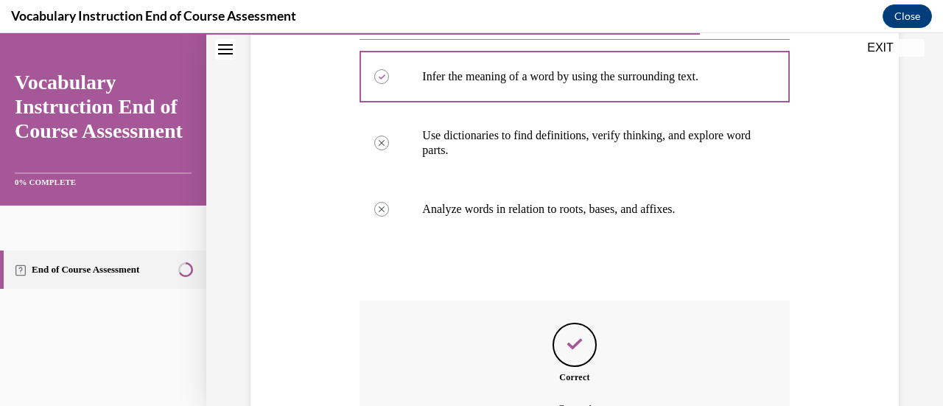
scroll to position [479, 0]
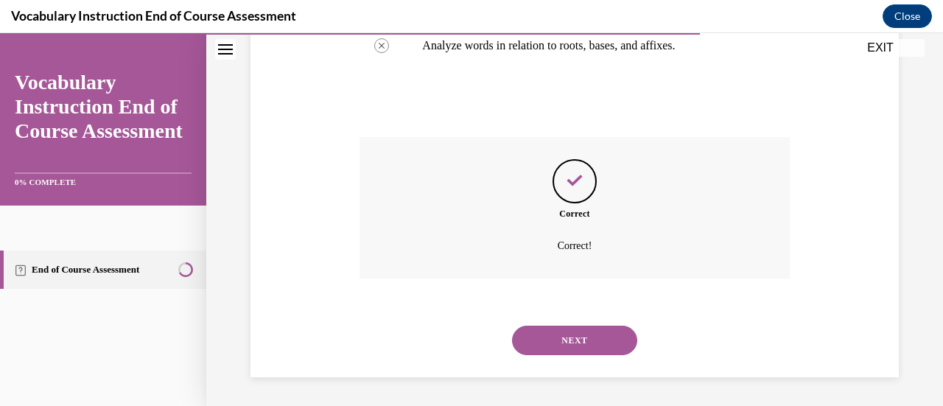
click at [545, 337] on button "NEXT" at bounding box center [574, 340] width 125 height 29
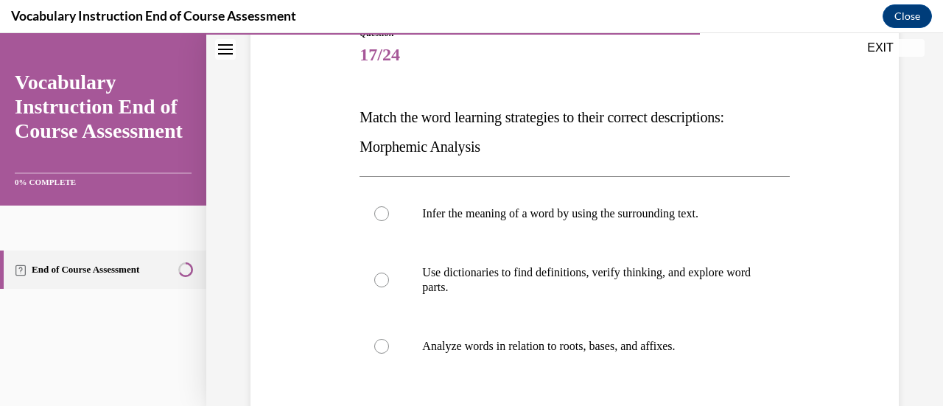
scroll to position [180, 0]
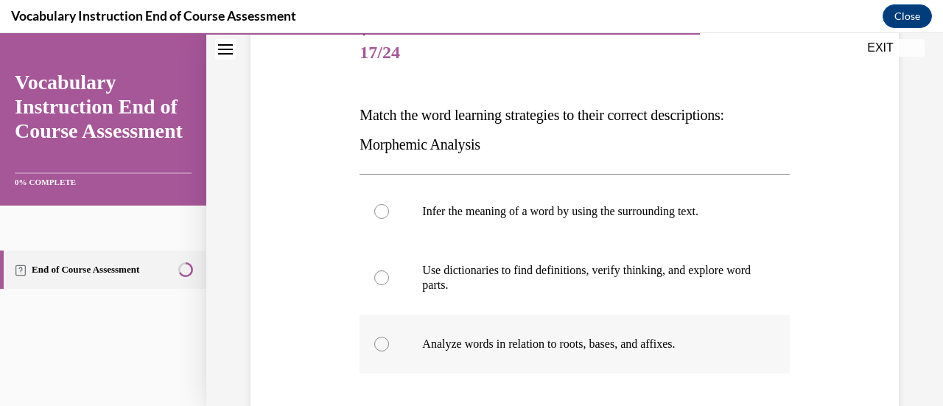
click at [376, 339] on div at bounding box center [381, 344] width 15 height 15
click at [376, 339] on input "Analyze words in relation to roots, bases, and affixes." at bounding box center [381, 344] width 15 height 15
radio input "true"
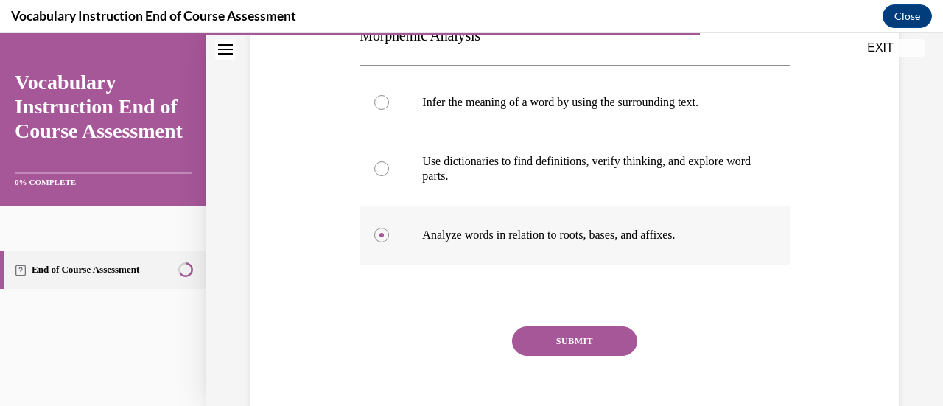
scroll to position [299, 0]
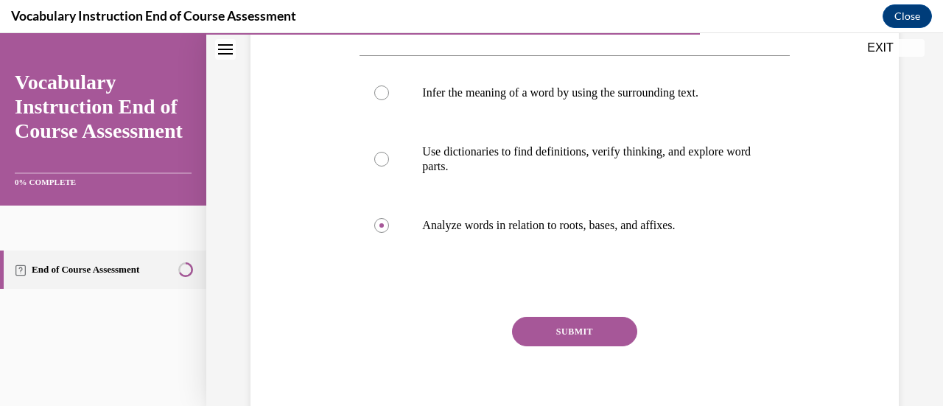
click at [534, 325] on button "SUBMIT" at bounding box center [574, 331] width 125 height 29
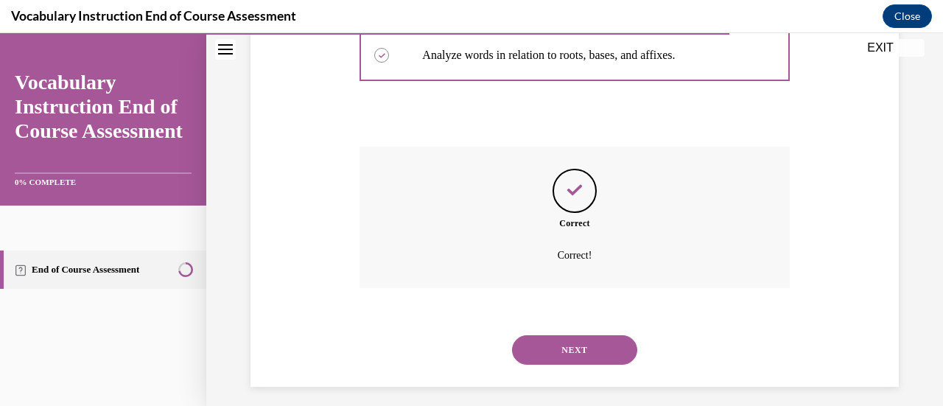
click at [536, 348] on button "NEXT" at bounding box center [574, 349] width 125 height 29
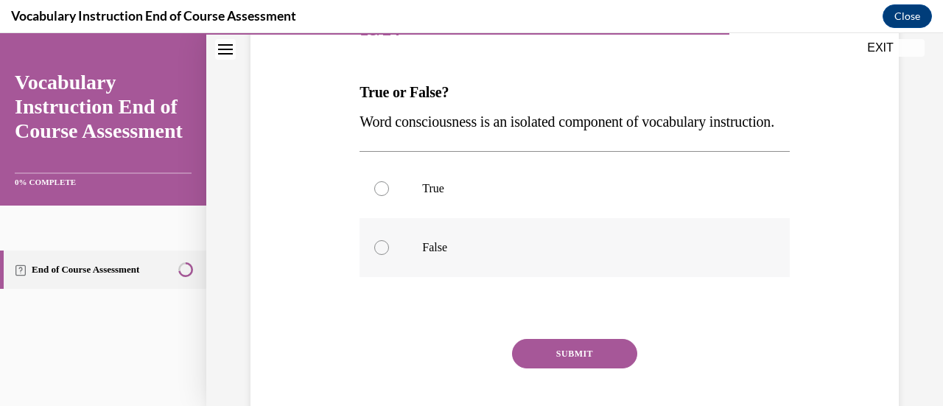
scroll to position [212, 0]
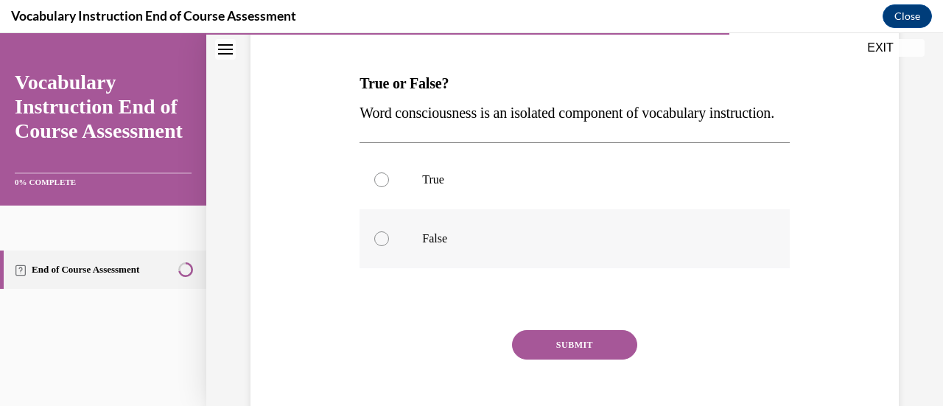
click at [377, 246] on div at bounding box center [381, 238] width 15 height 15
click at [377, 246] on input "False" at bounding box center [381, 238] width 15 height 15
radio input "true"
click at [575, 360] on button "SUBMIT" at bounding box center [574, 344] width 125 height 29
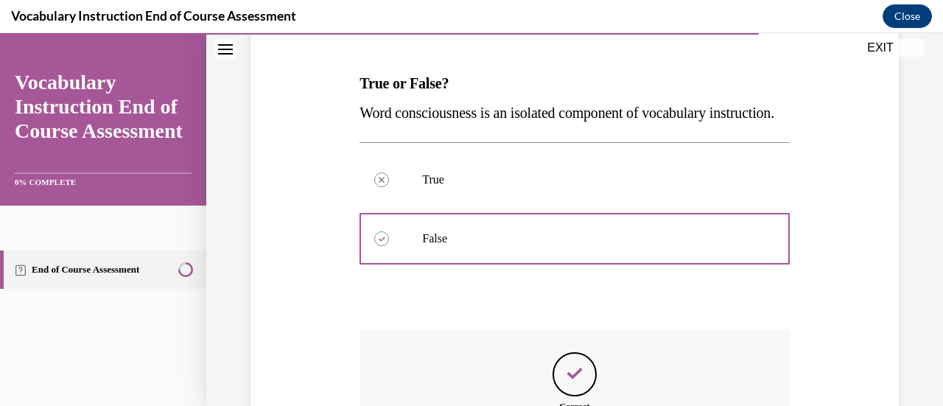
scroll to position [452, 0]
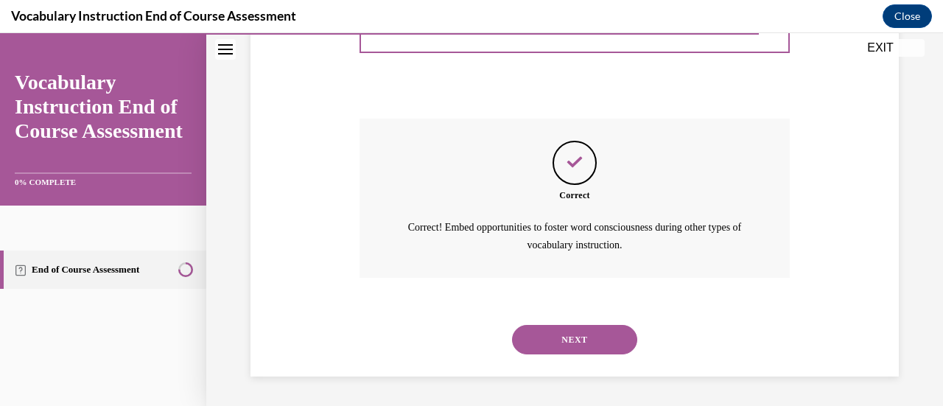
click at [572, 345] on button "NEXT" at bounding box center [574, 339] width 125 height 29
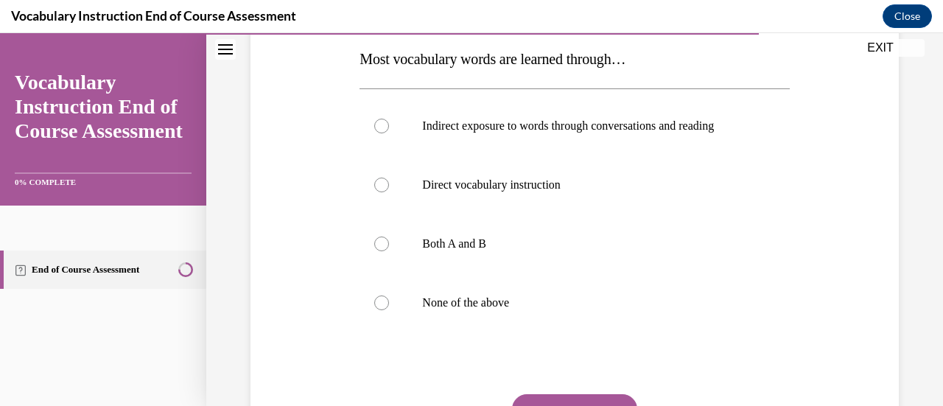
scroll to position [235, 0]
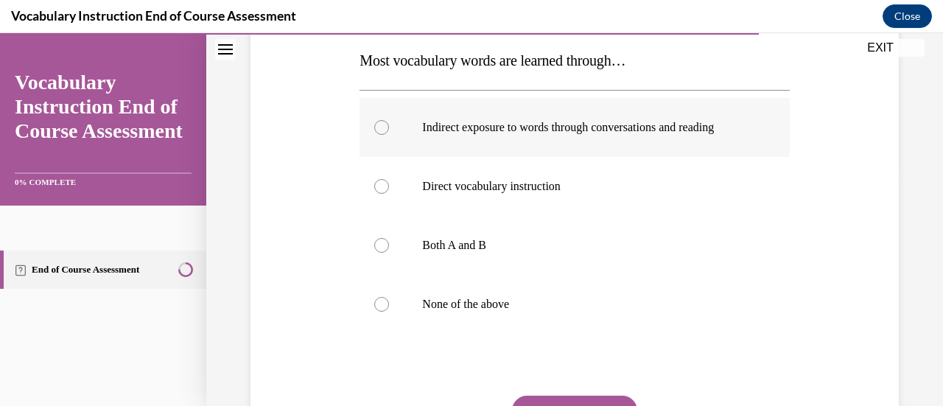
click at [376, 125] on div at bounding box center [381, 127] width 15 height 15
click at [376, 125] on input "Indirect exposure to words through conversations and reading" at bounding box center [381, 127] width 15 height 15
radio input "true"
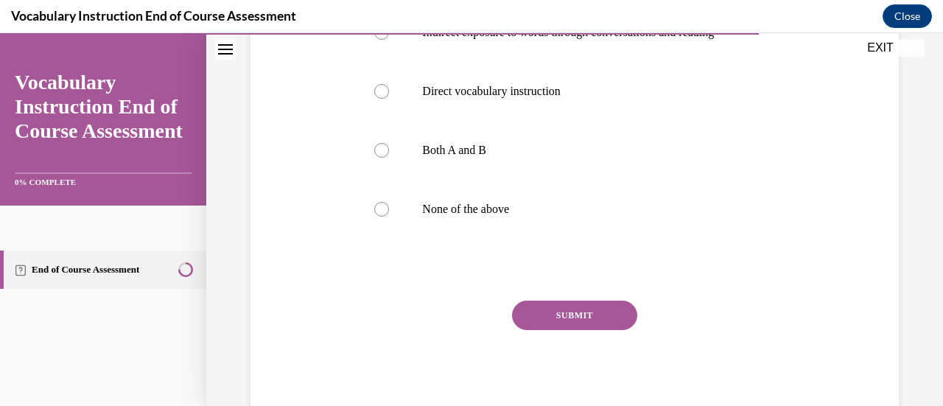
click at [547, 314] on button "SUBMIT" at bounding box center [574, 315] width 125 height 29
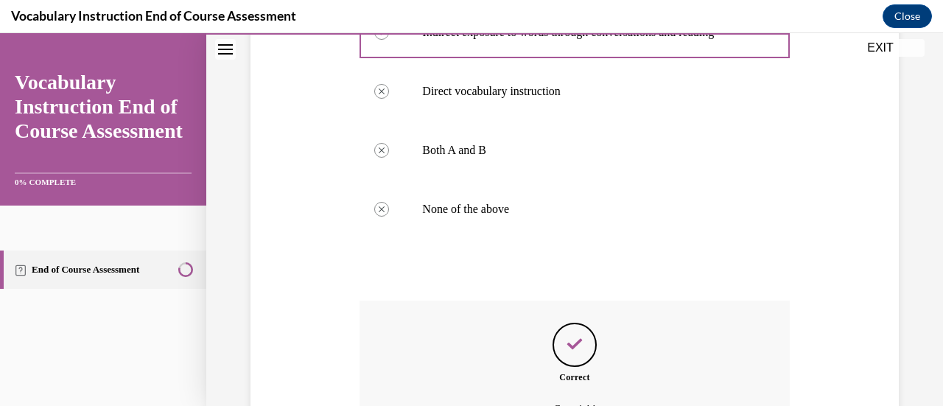
scroll to position [494, 0]
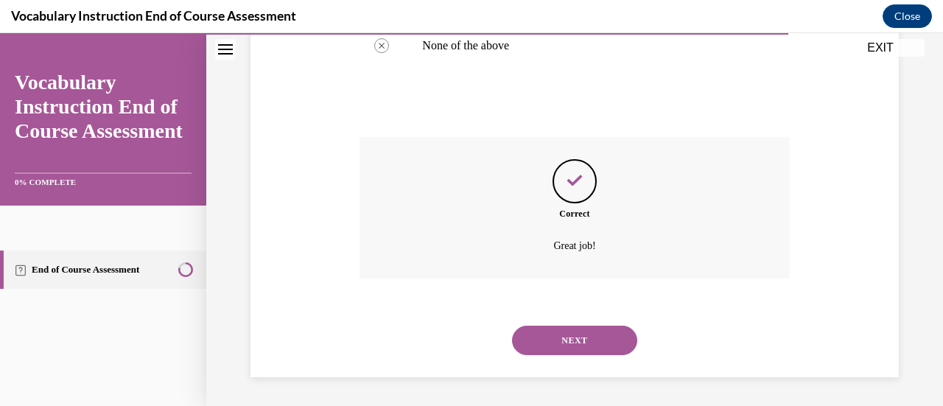
click at [554, 340] on button "NEXT" at bounding box center [574, 340] width 125 height 29
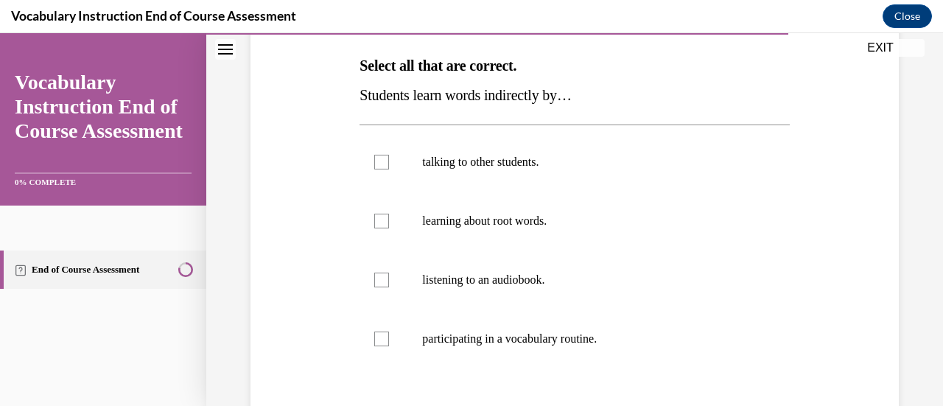
scroll to position [231, 0]
click at [378, 158] on div at bounding box center [381, 161] width 15 height 15
click at [378, 158] on input "talking to other students." at bounding box center [381, 161] width 15 height 15
checkbox input "true"
click at [380, 278] on div at bounding box center [381, 279] width 15 height 15
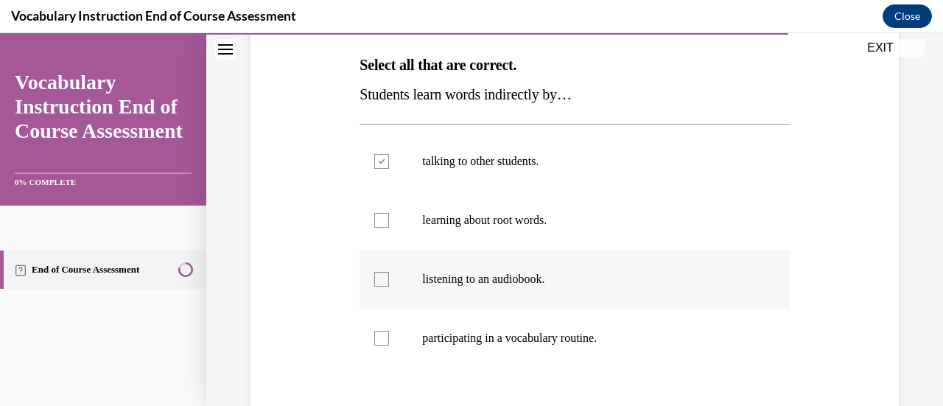
click at [380, 278] on input "listening to an audiobook." at bounding box center [381, 279] width 15 height 15
checkbox input "true"
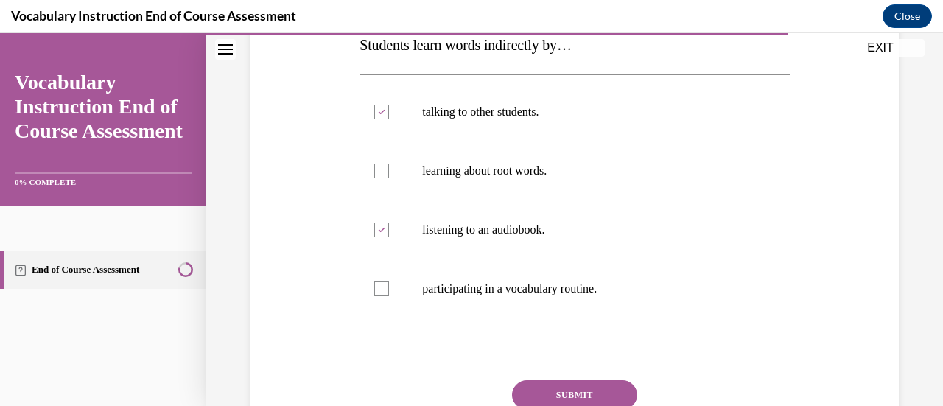
scroll to position [284, 0]
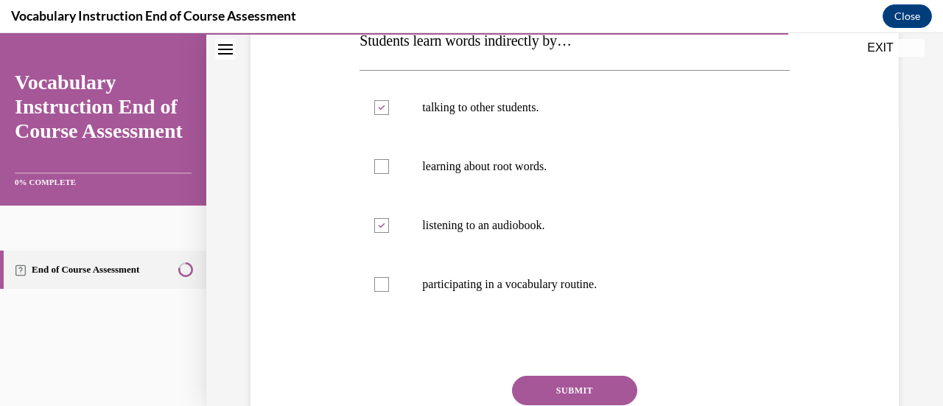
click at [582, 390] on button "SUBMIT" at bounding box center [574, 390] width 125 height 29
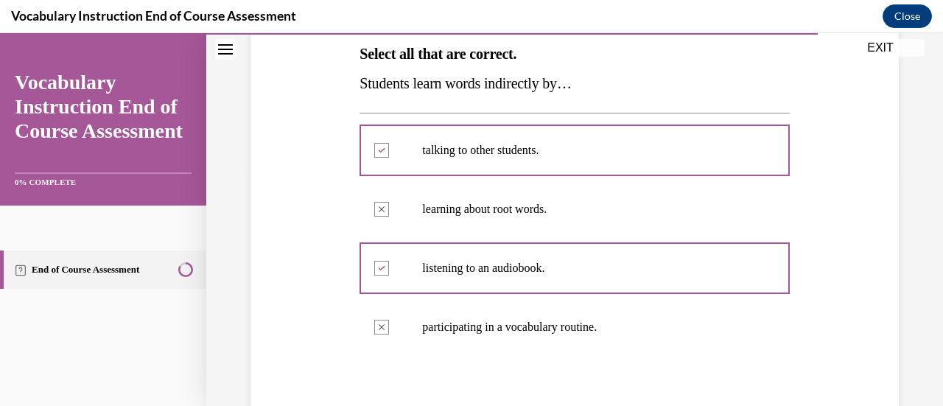
scroll to position [523, 0]
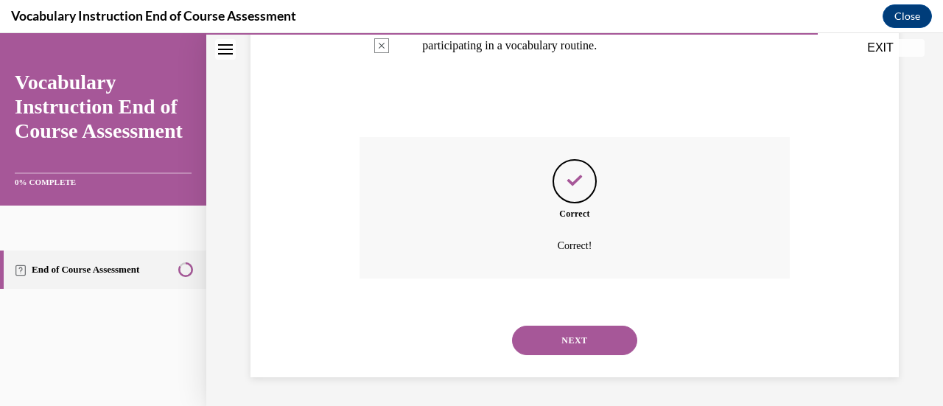
click at [583, 337] on button "NEXT" at bounding box center [574, 340] width 125 height 29
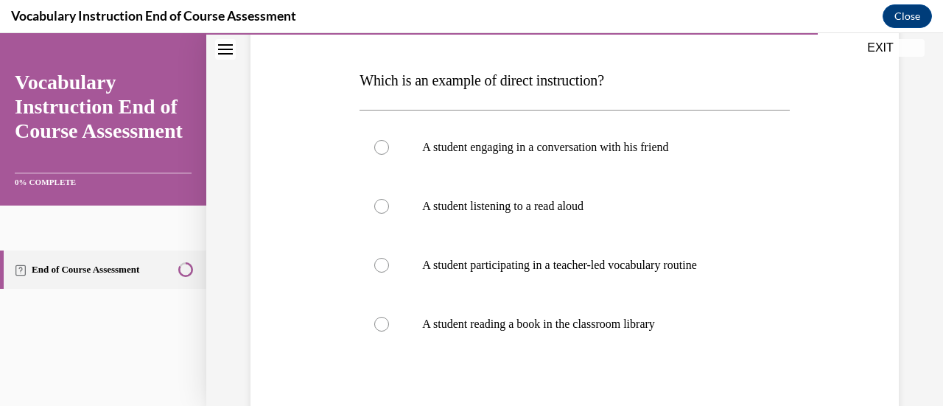
scroll to position [216, 0]
click at [379, 264] on div at bounding box center [381, 264] width 15 height 15
click at [379, 264] on input "A student participating in a teacher-led vocabulary routine" at bounding box center [381, 264] width 15 height 15
radio input "true"
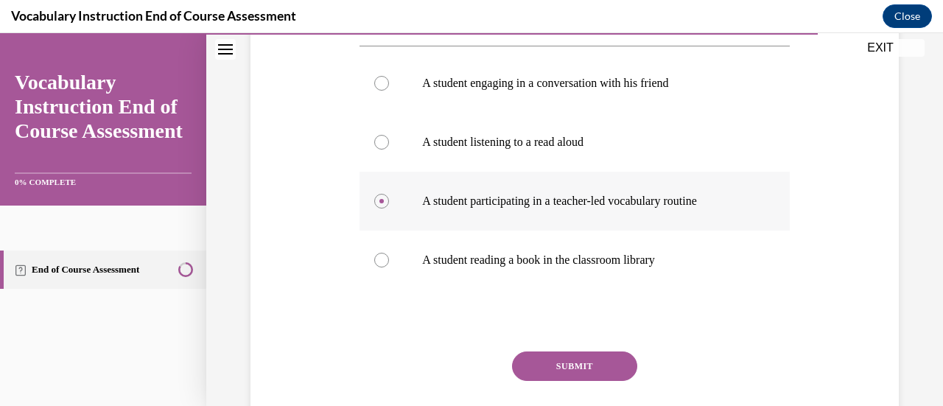
scroll to position [287, 0]
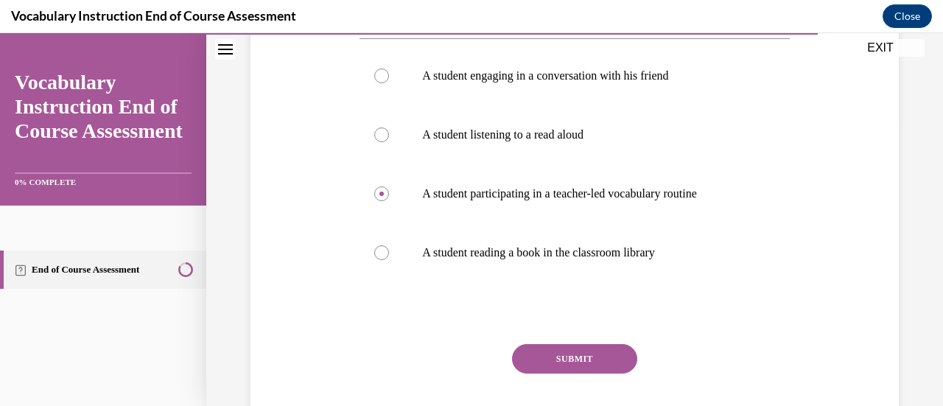
click at [569, 357] on button "SUBMIT" at bounding box center [574, 358] width 125 height 29
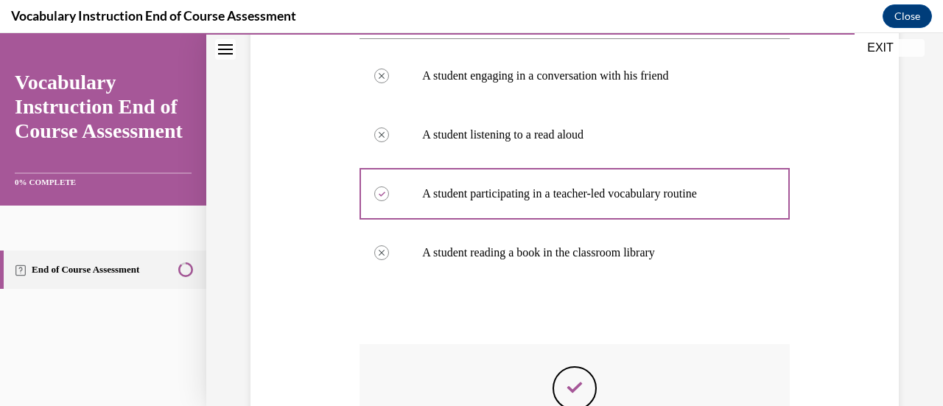
scroll to position [494, 0]
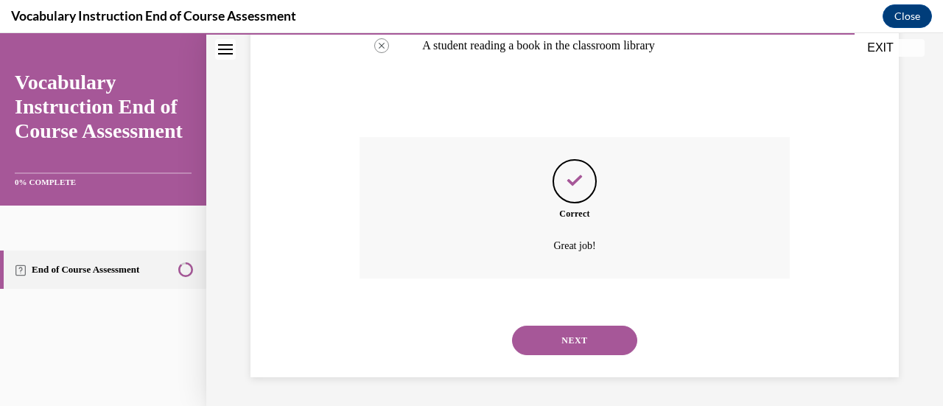
click at [572, 341] on button "NEXT" at bounding box center [574, 340] width 125 height 29
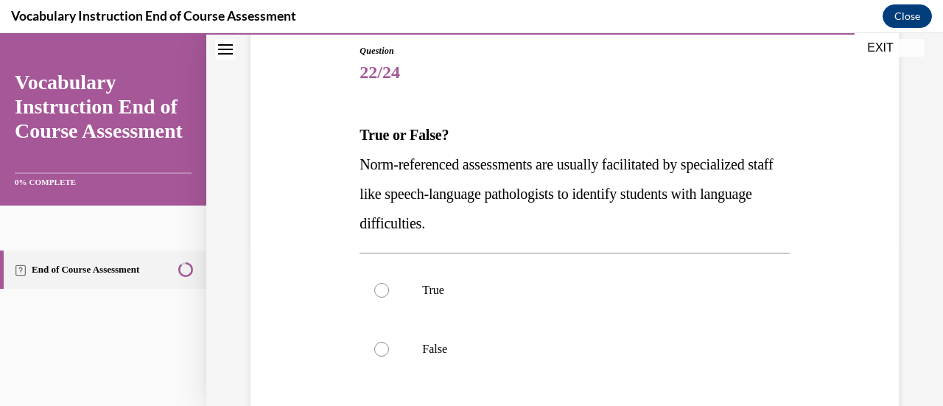
scroll to position [164, 0]
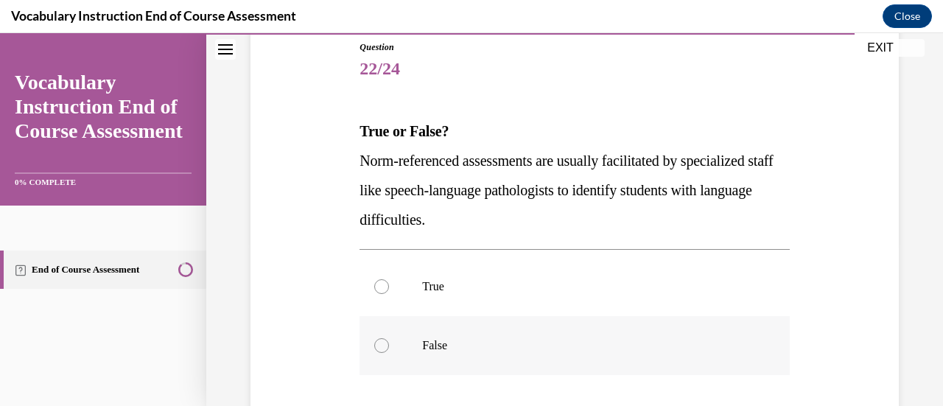
click at [379, 346] on div at bounding box center [381, 345] width 15 height 15
click at [379, 346] on input "False" at bounding box center [381, 345] width 15 height 15
radio input "true"
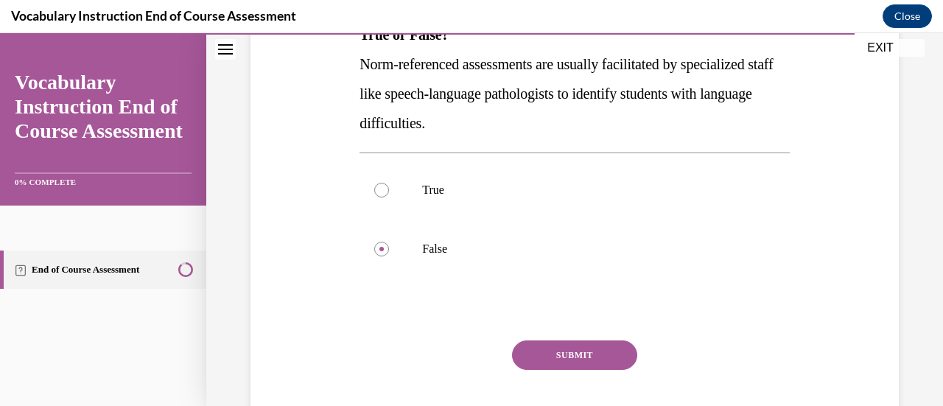
scroll to position [262, 0]
click at [558, 358] on button "SUBMIT" at bounding box center [574, 354] width 125 height 29
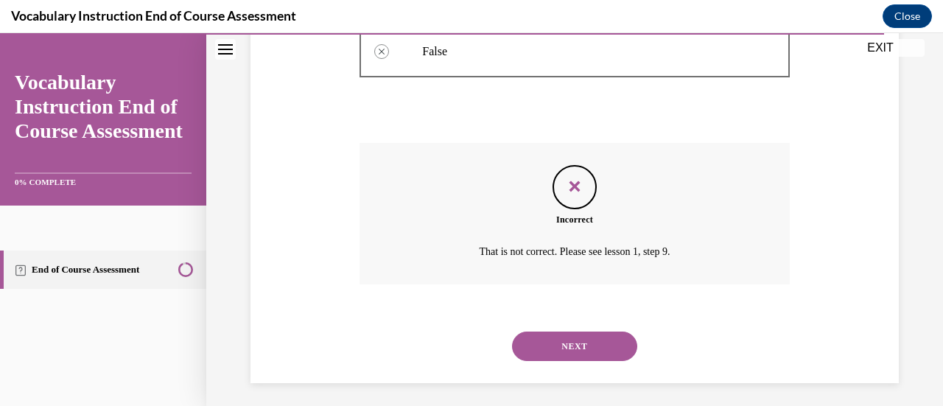
scroll to position [460, 0]
click at [534, 339] on button "NEXT" at bounding box center [574, 344] width 125 height 29
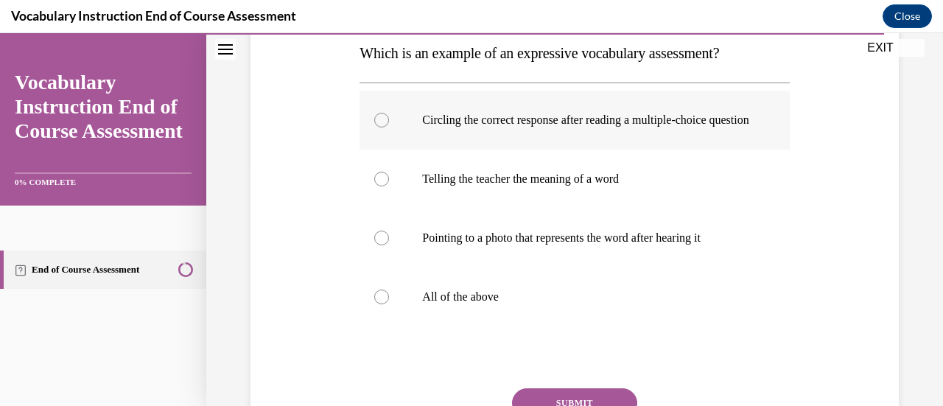
scroll to position [231, 0]
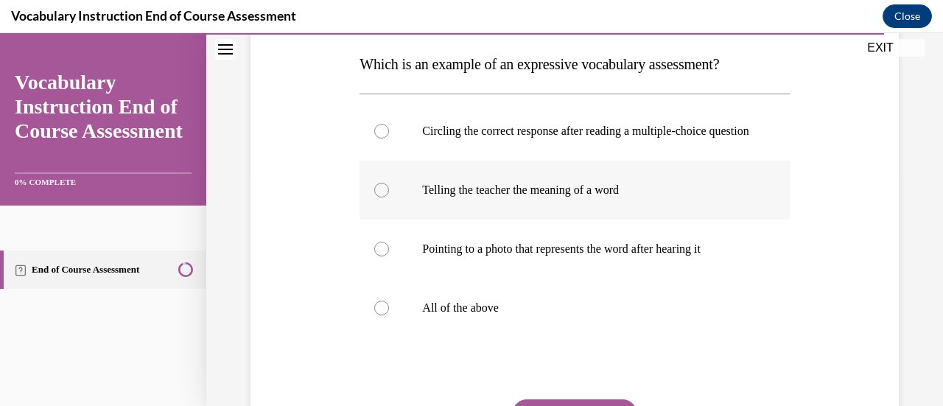
click at [376, 197] on div at bounding box center [381, 190] width 15 height 15
click at [376, 197] on input "Telling the teacher the meaning of a word" at bounding box center [381, 190] width 15 height 15
radio input "true"
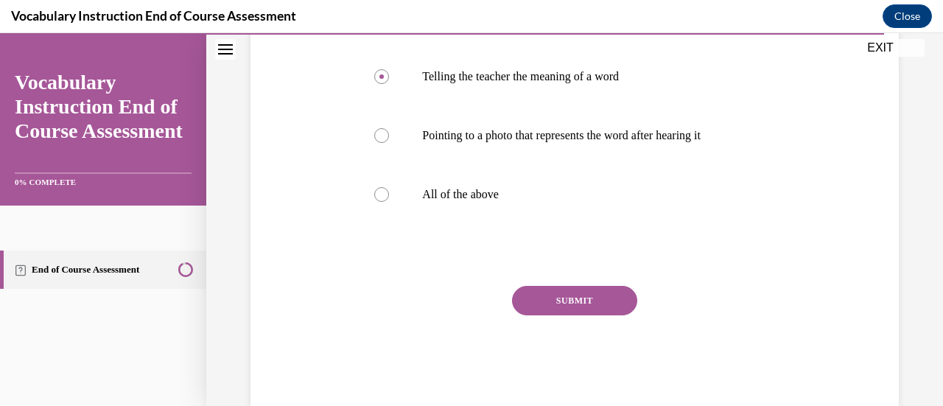
click at [581, 307] on button "SUBMIT" at bounding box center [574, 300] width 125 height 29
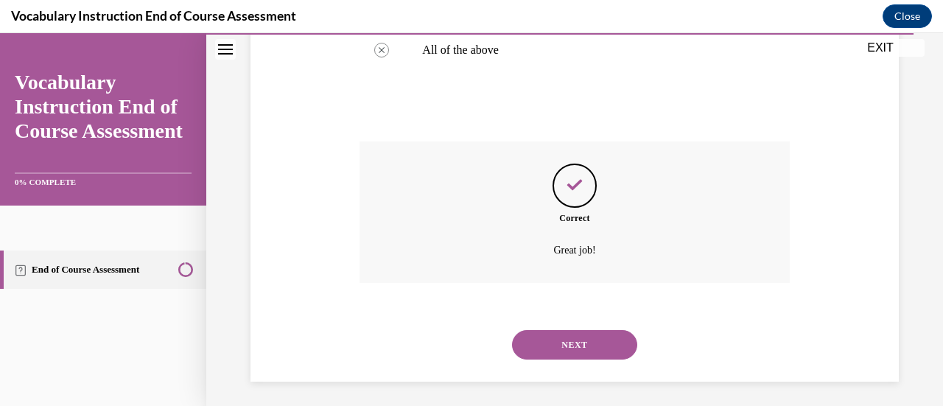
click at [570, 358] on button "NEXT" at bounding box center [574, 344] width 125 height 29
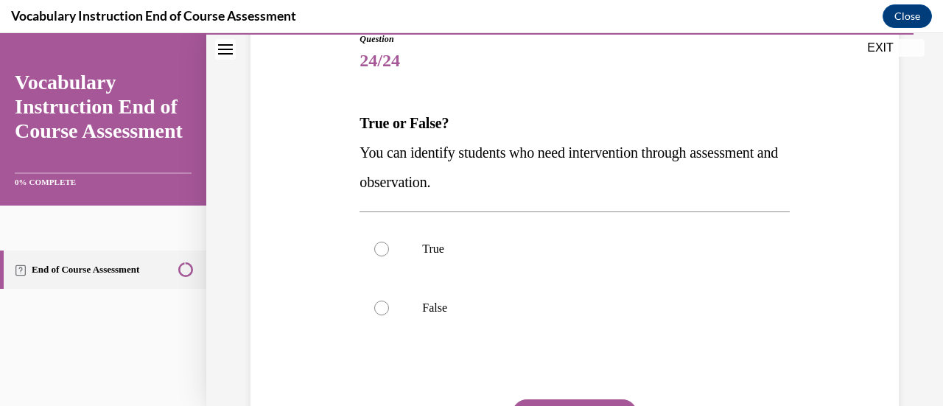
scroll to position [190, 0]
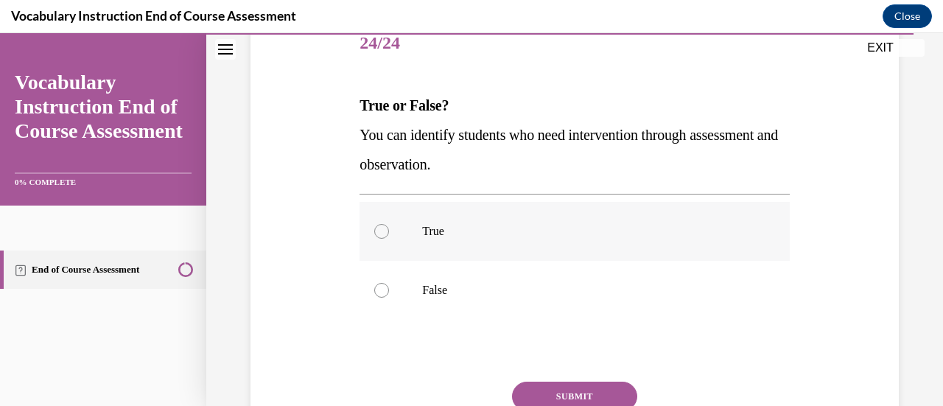
click at [376, 234] on div at bounding box center [381, 231] width 15 height 15
click at [376, 234] on input "True" at bounding box center [381, 231] width 15 height 15
radio input "true"
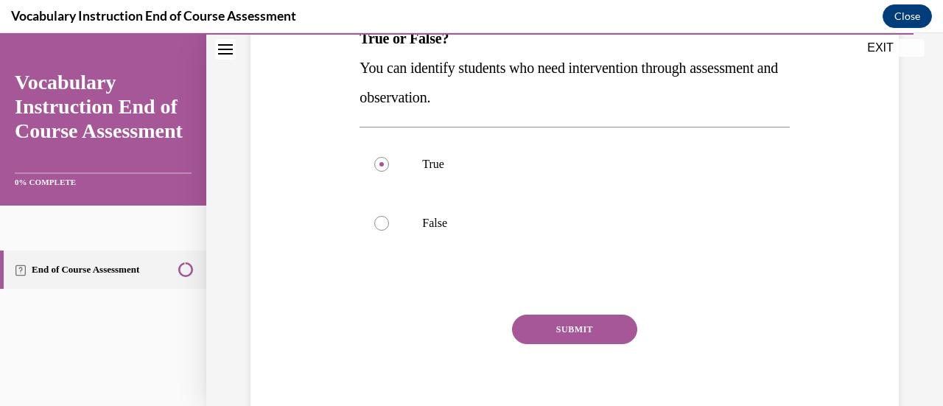
scroll to position [258, 0]
click at [533, 332] on button "SUBMIT" at bounding box center [574, 328] width 125 height 29
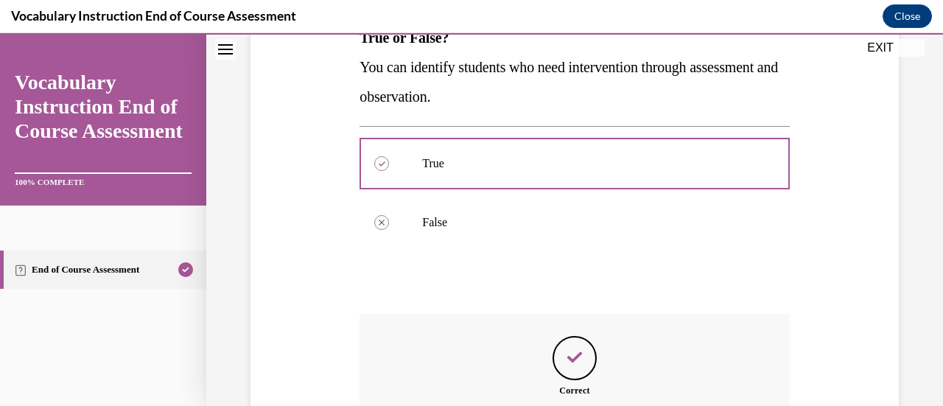
scroll to position [435, 0]
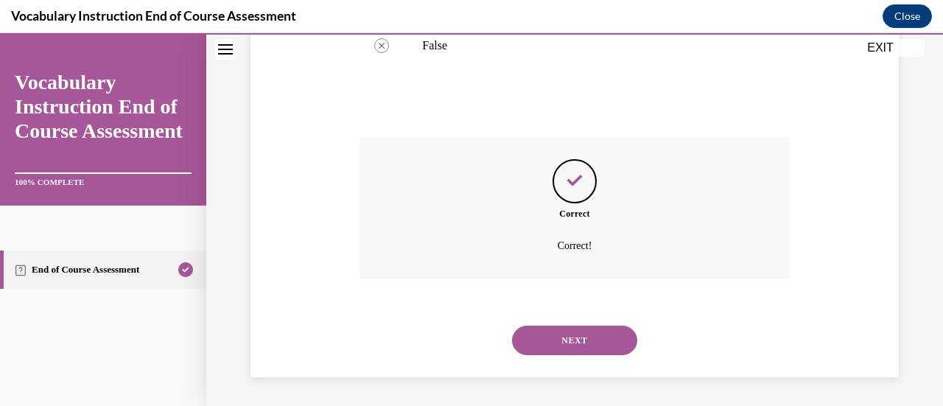
click at [541, 337] on button "NEXT" at bounding box center [574, 340] width 125 height 29
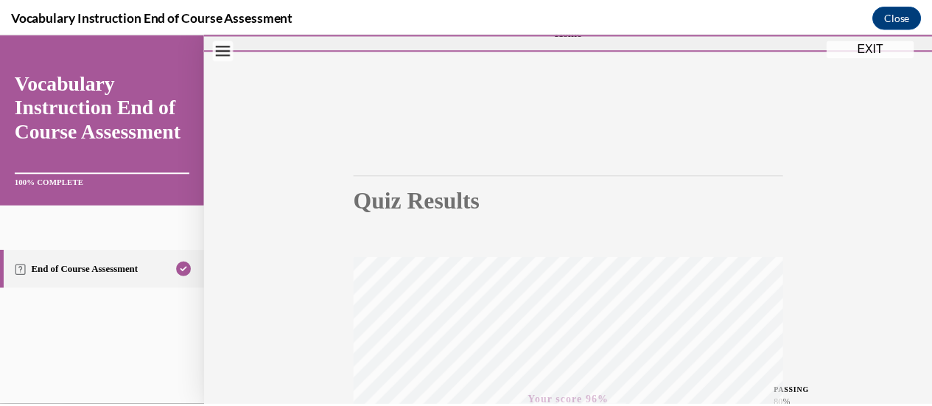
scroll to position [0, 0]
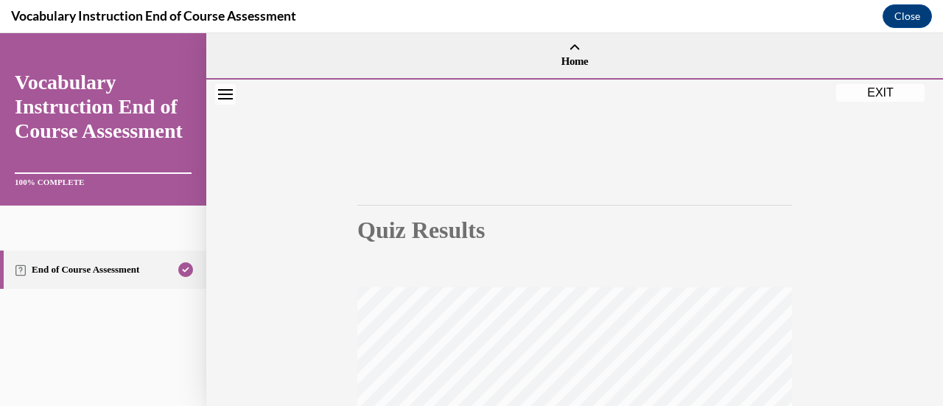
click at [858, 94] on button "EXIT" at bounding box center [880, 93] width 88 height 18
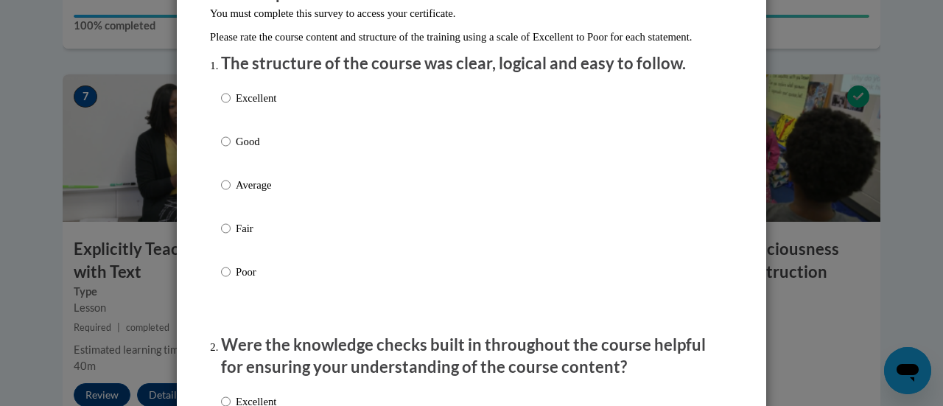
scroll to position [167, 0]
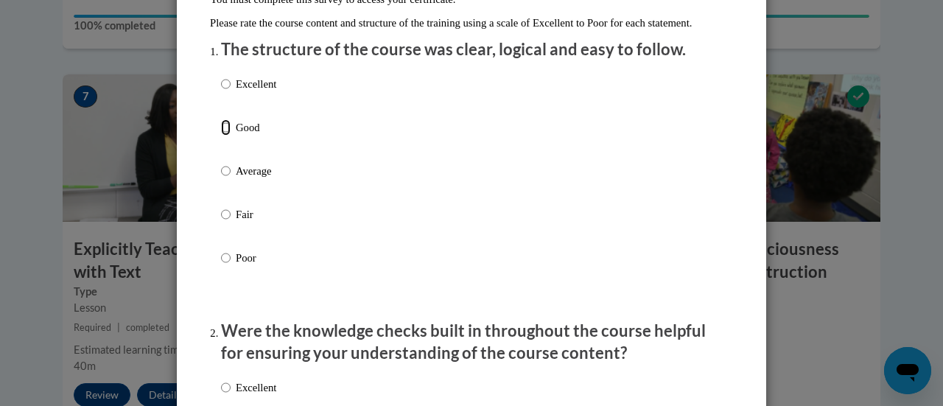
click at [221, 136] on input "Good" at bounding box center [226, 127] width 10 height 16
radio input "true"
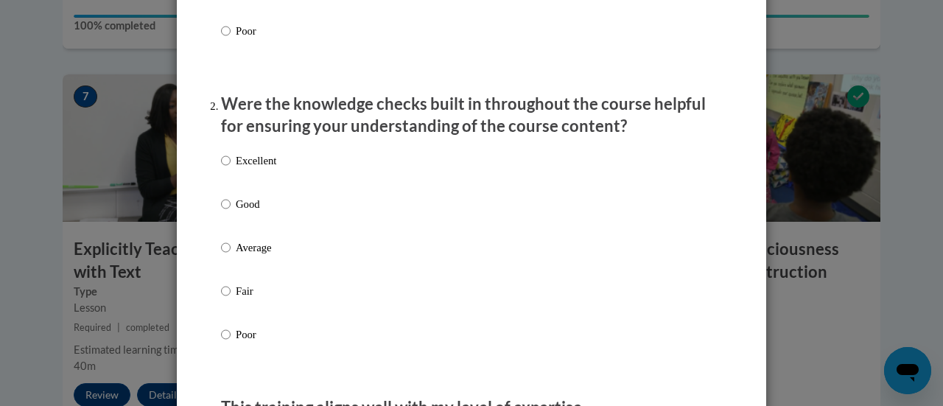
scroll to position [396, 0]
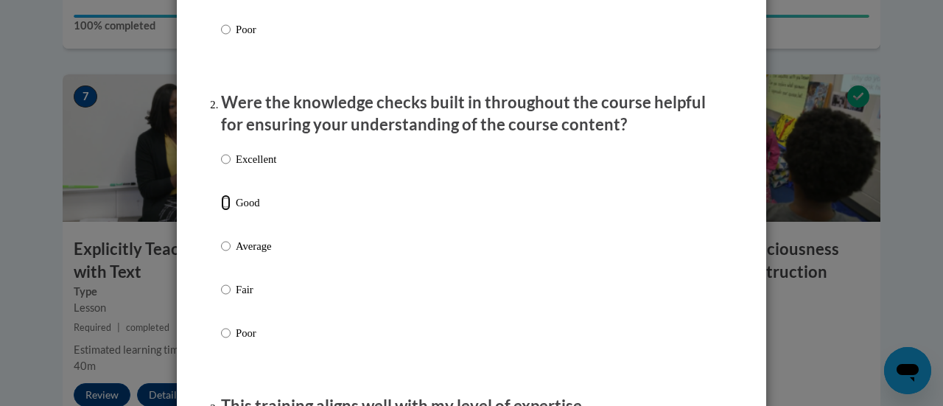
click at [221, 211] on input "Good" at bounding box center [226, 202] width 10 height 16
radio input "true"
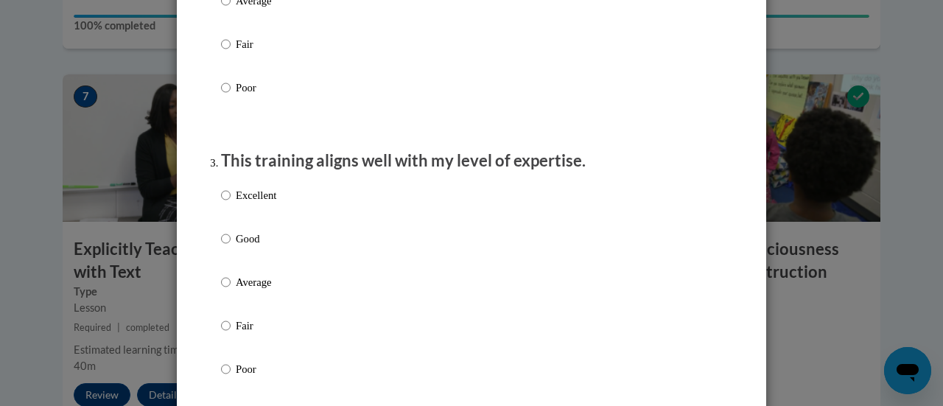
scroll to position [651, 0]
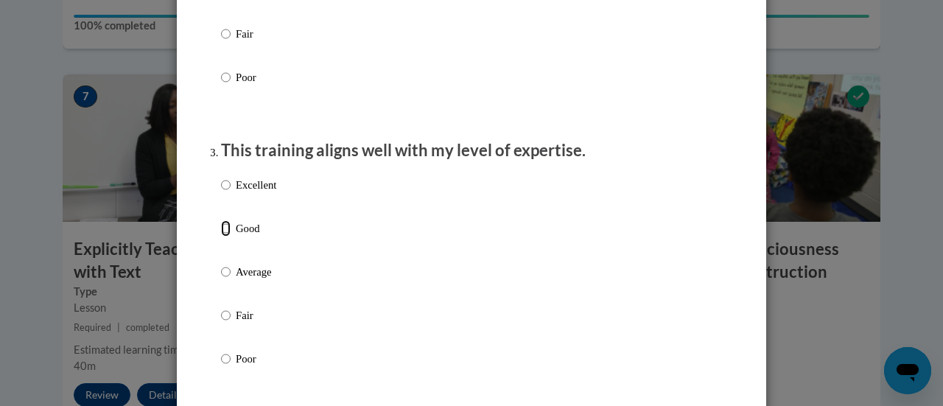
click at [221, 236] on input "Good" at bounding box center [226, 228] width 10 height 16
radio input "true"
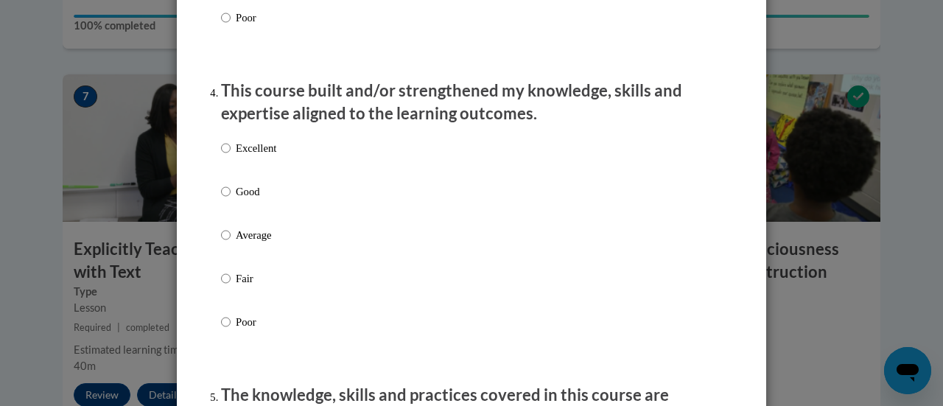
scroll to position [997, 0]
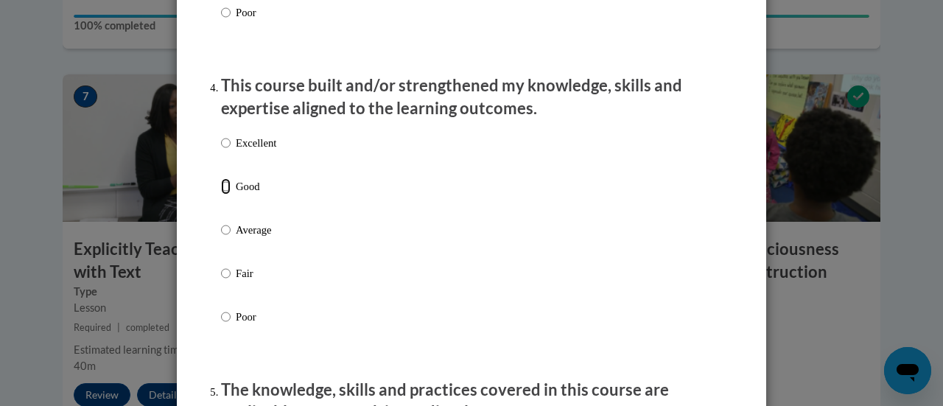
click at [221, 192] on input "Good" at bounding box center [226, 186] width 10 height 16
radio input "true"
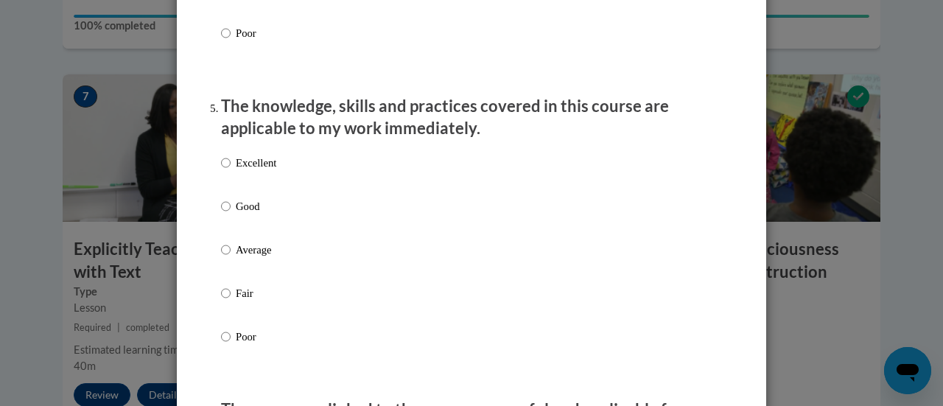
scroll to position [1282, 0]
click at [221, 211] on input "Good" at bounding box center [226, 205] width 10 height 16
radio input "true"
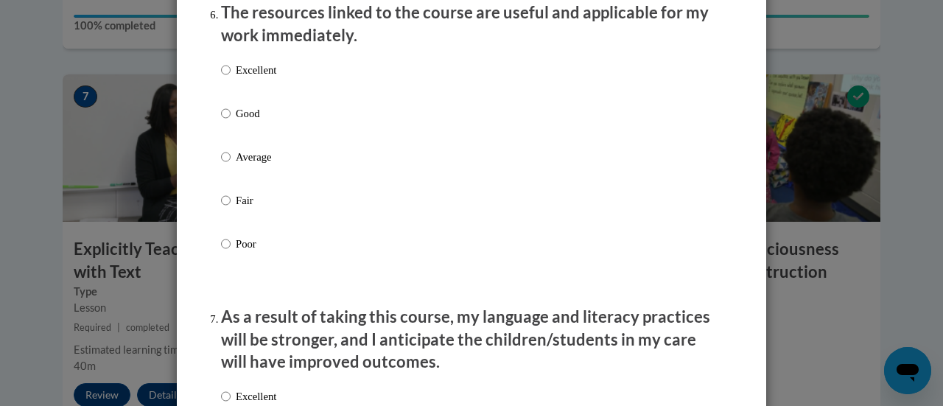
scroll to position [1686, 0]
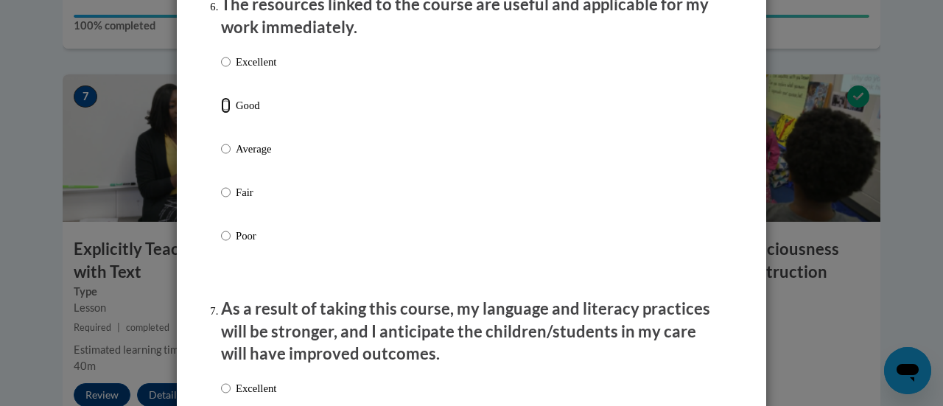
click at [221, 113] on input "Good" at bounding box center [226, 105] width 10 height 16
radio input "true"
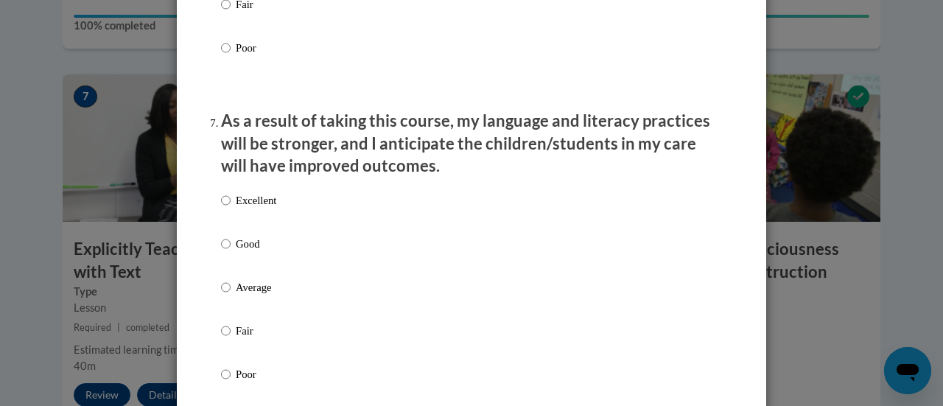
scroll to position [1878, 0]
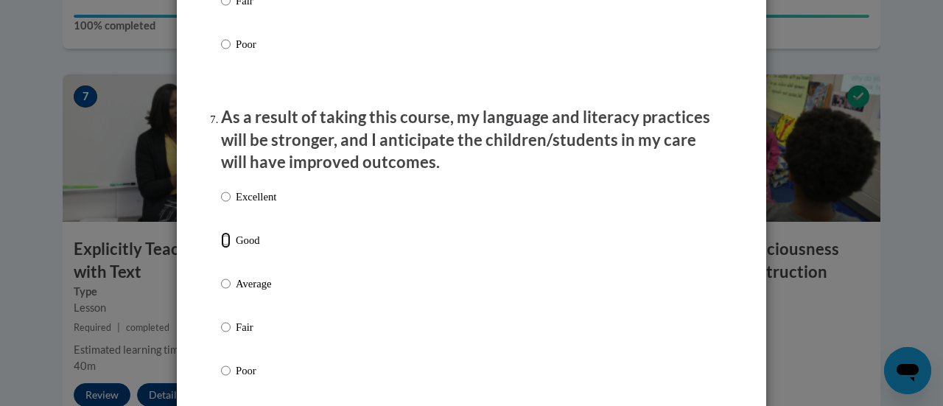
click at [222, 248] on input "Good" at bounding box center [226, 240] width 10 height 16
radio input "true"
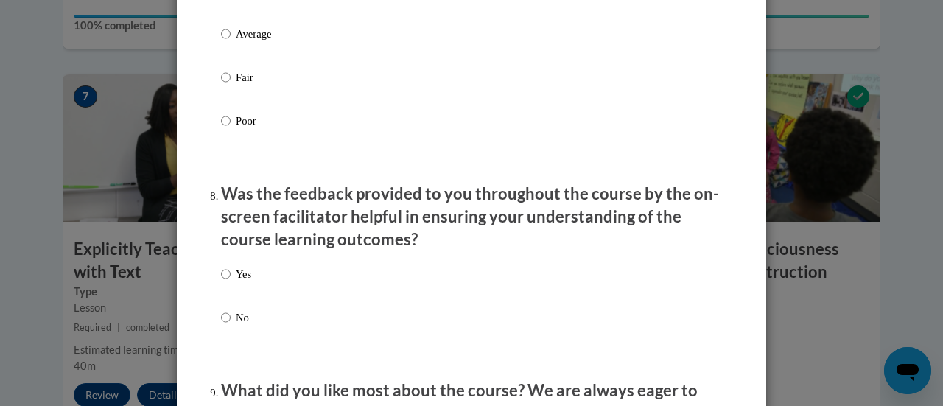
scroll to position [2128, 0]
click at [222, 281] on input "Yes" at bounding box center [226, 273] width 10 height 16
radio input "true"
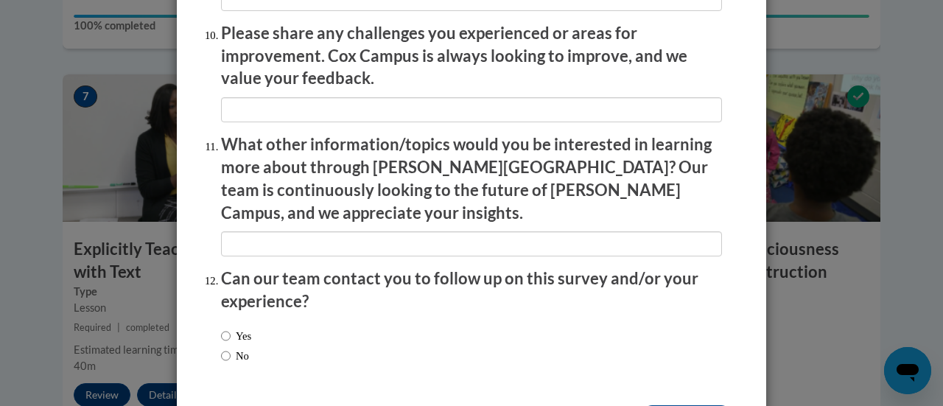
scroll to position [2657, 0]
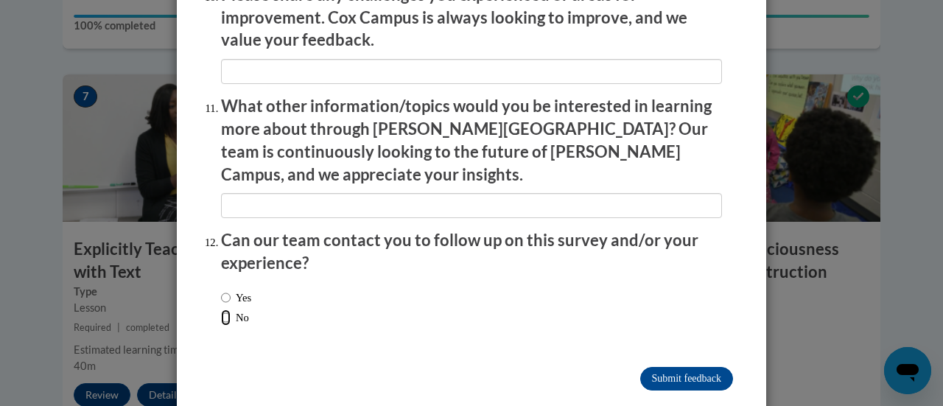
click at [221, 309] on input "No" at bounding box center [226, 317] width 10 height 16
radio input "true"
click at [692, 367] on input "Submit feedback" at bounding box center [686, 379] width 93 height 24
